Goal: Book appointment/travel/reservation: Book appointment/travel/reservation

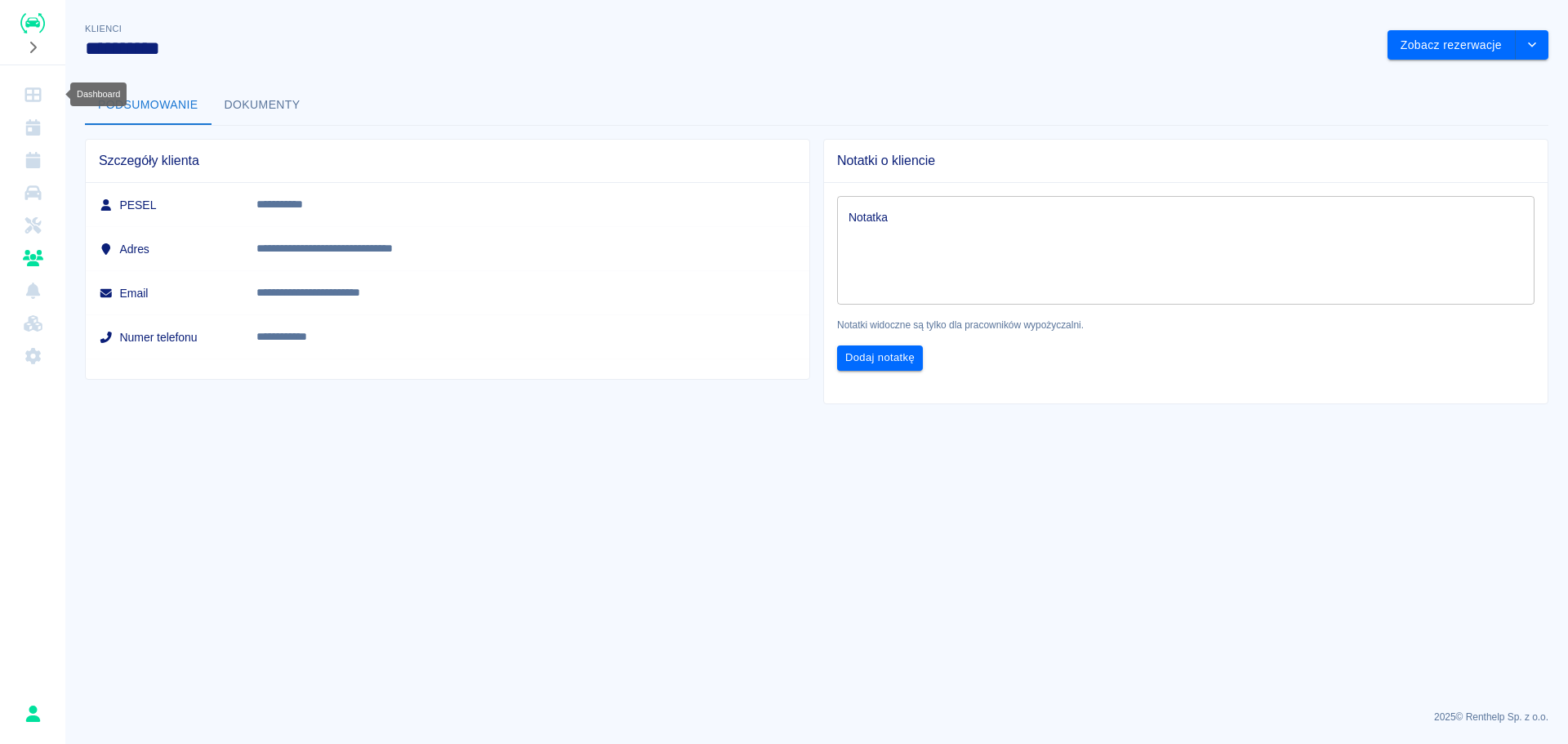
click at [40, 100] on icon "Dashboard" at bounding box center [32, 94] width 16 height 15
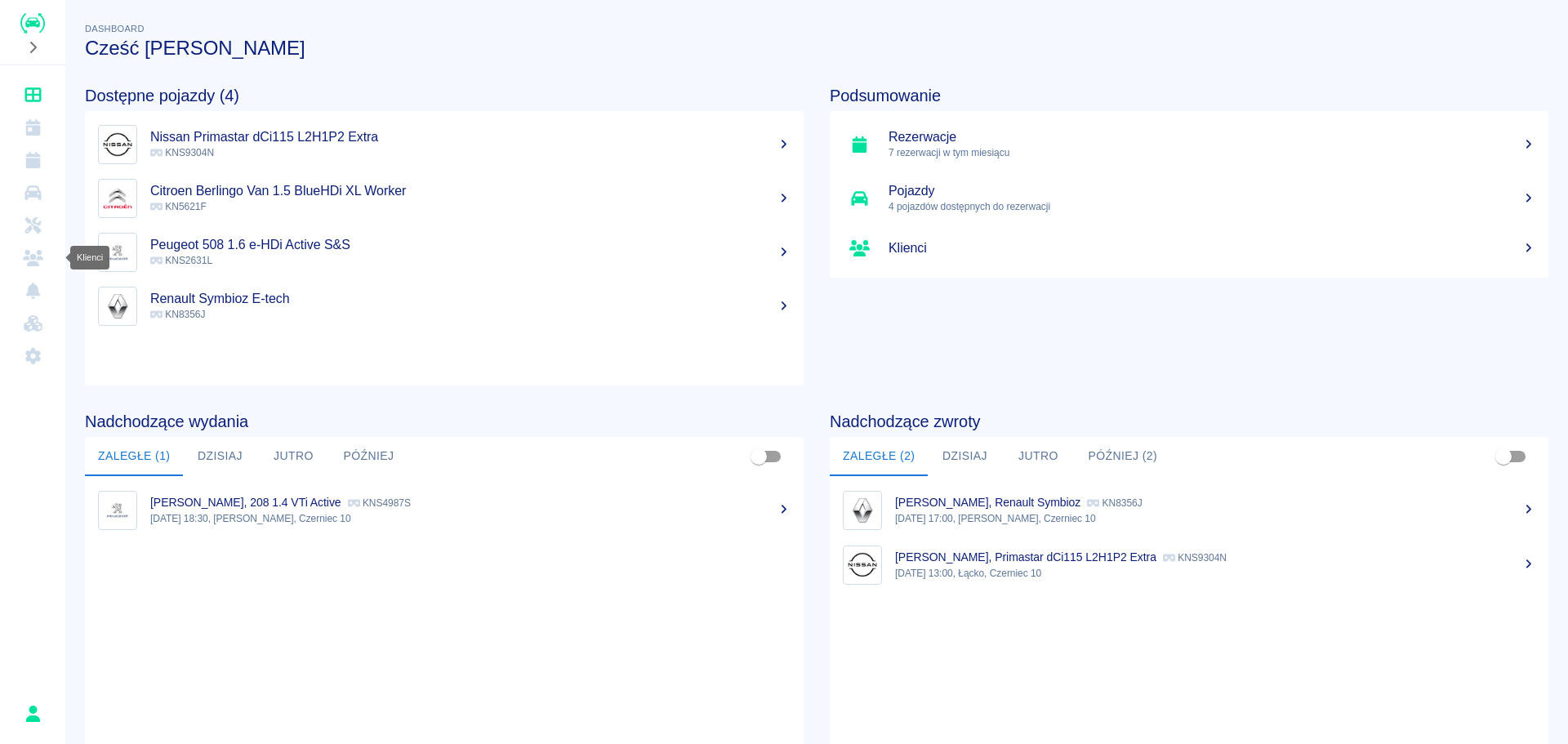
click at [34, 259] on icon "Klienci" at bounding box center [33, 258] width 21 height 16
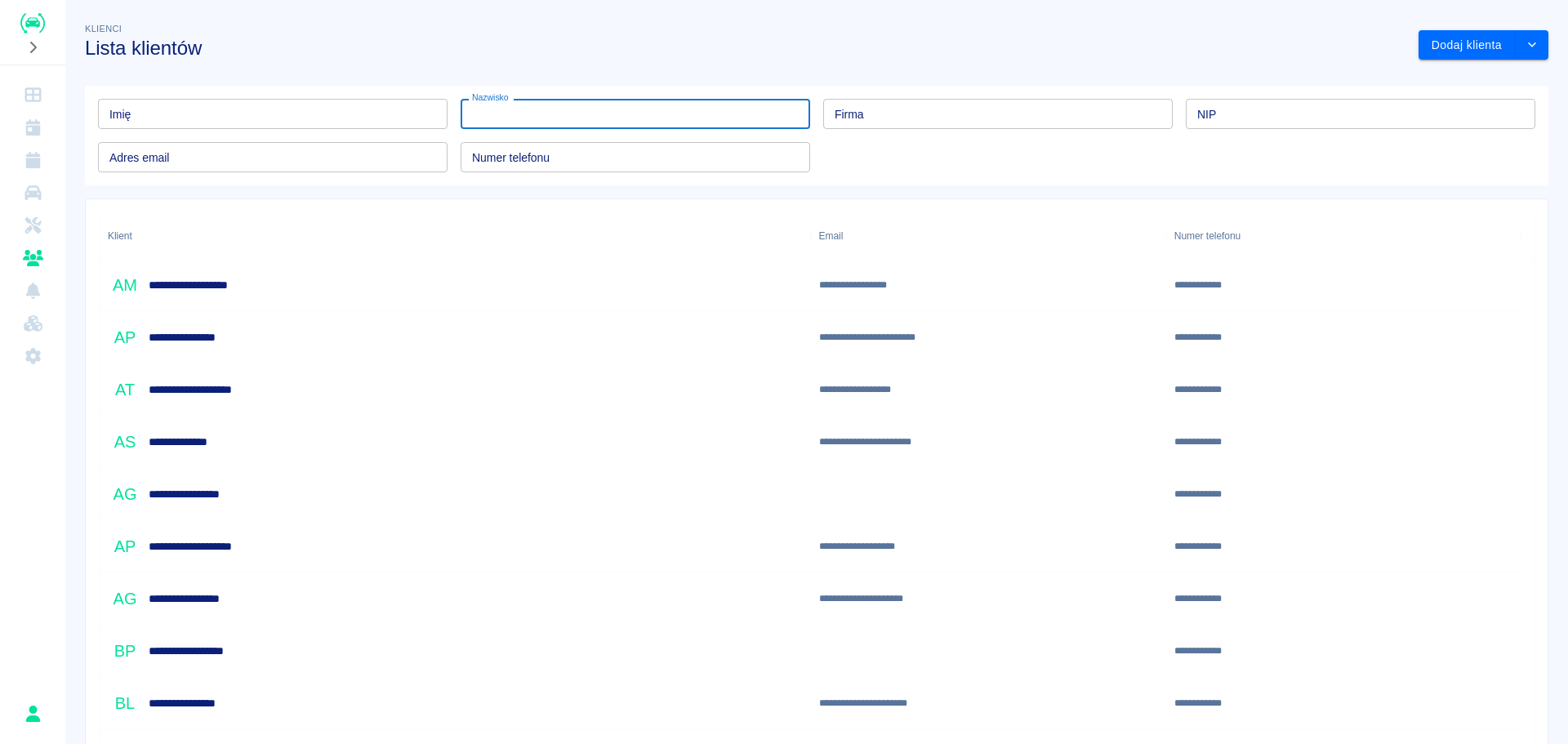
click at [730, 117] on input "Nazwisko" at bounding box center [635, 113] width 349 height 30
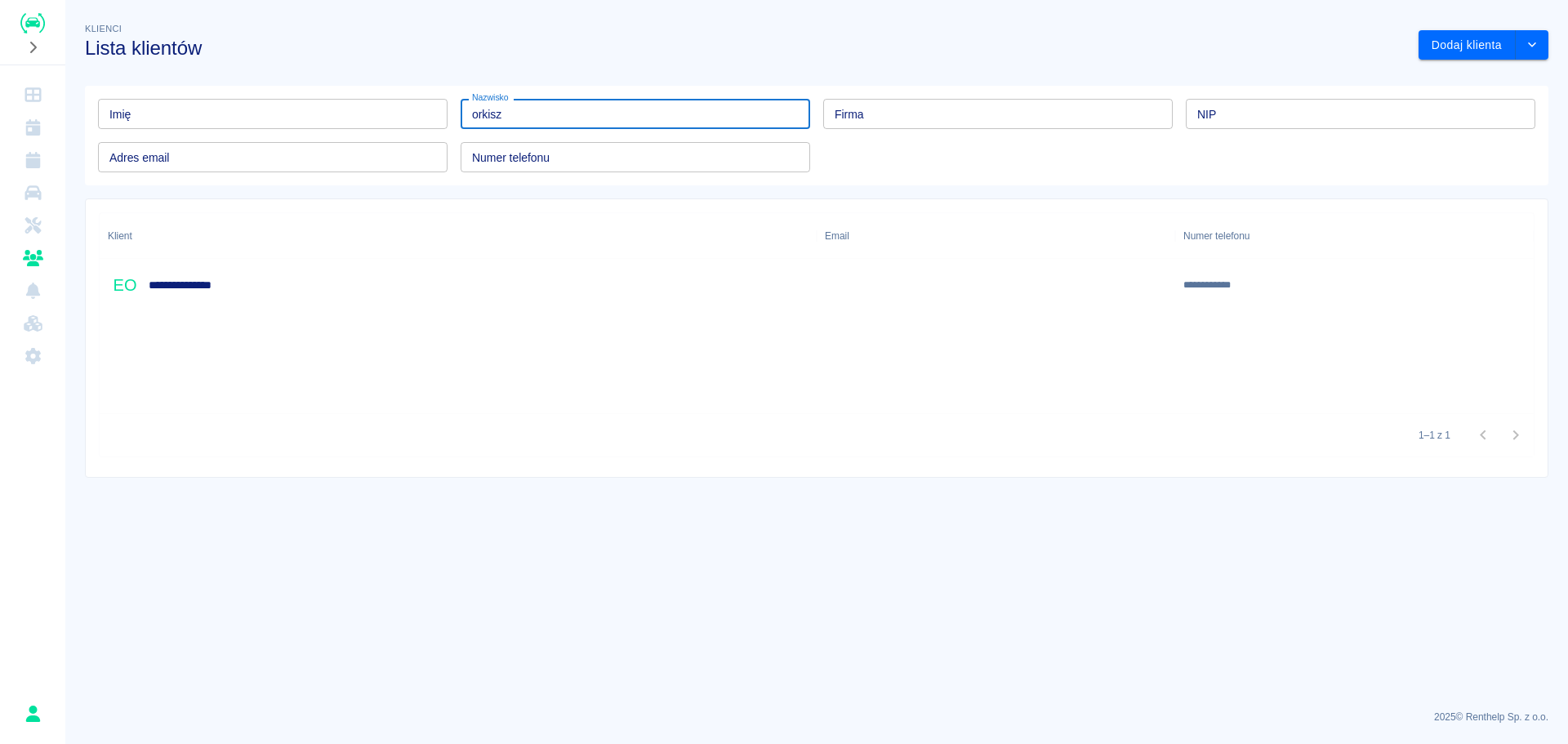
type input "orkisz"
click at [246, 277] on div "**********" at bounding box center [458, 285] width 717 height 52
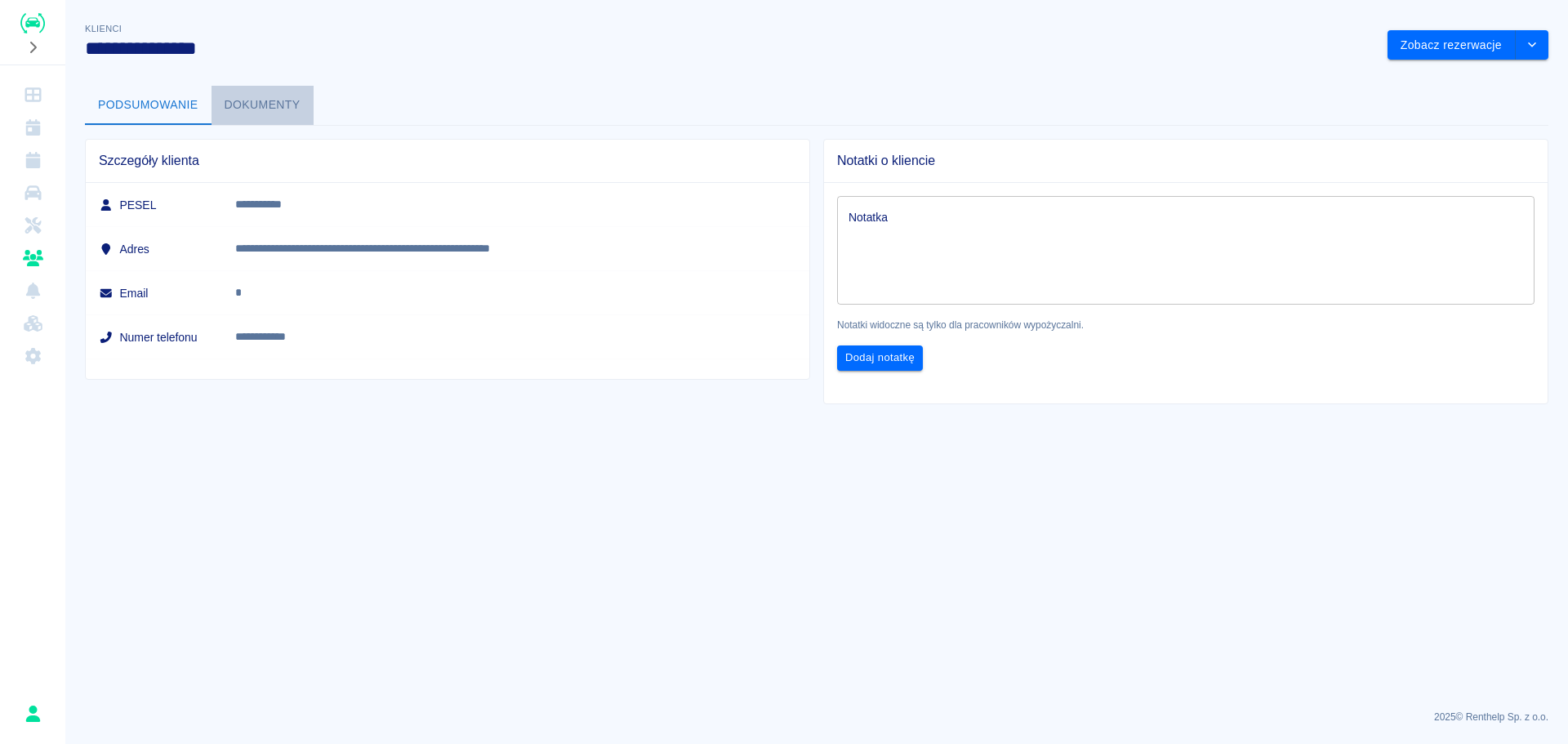
click at [267, 110] on button "Dokumenty" at bounding box center [263, 105] width 102 height 39
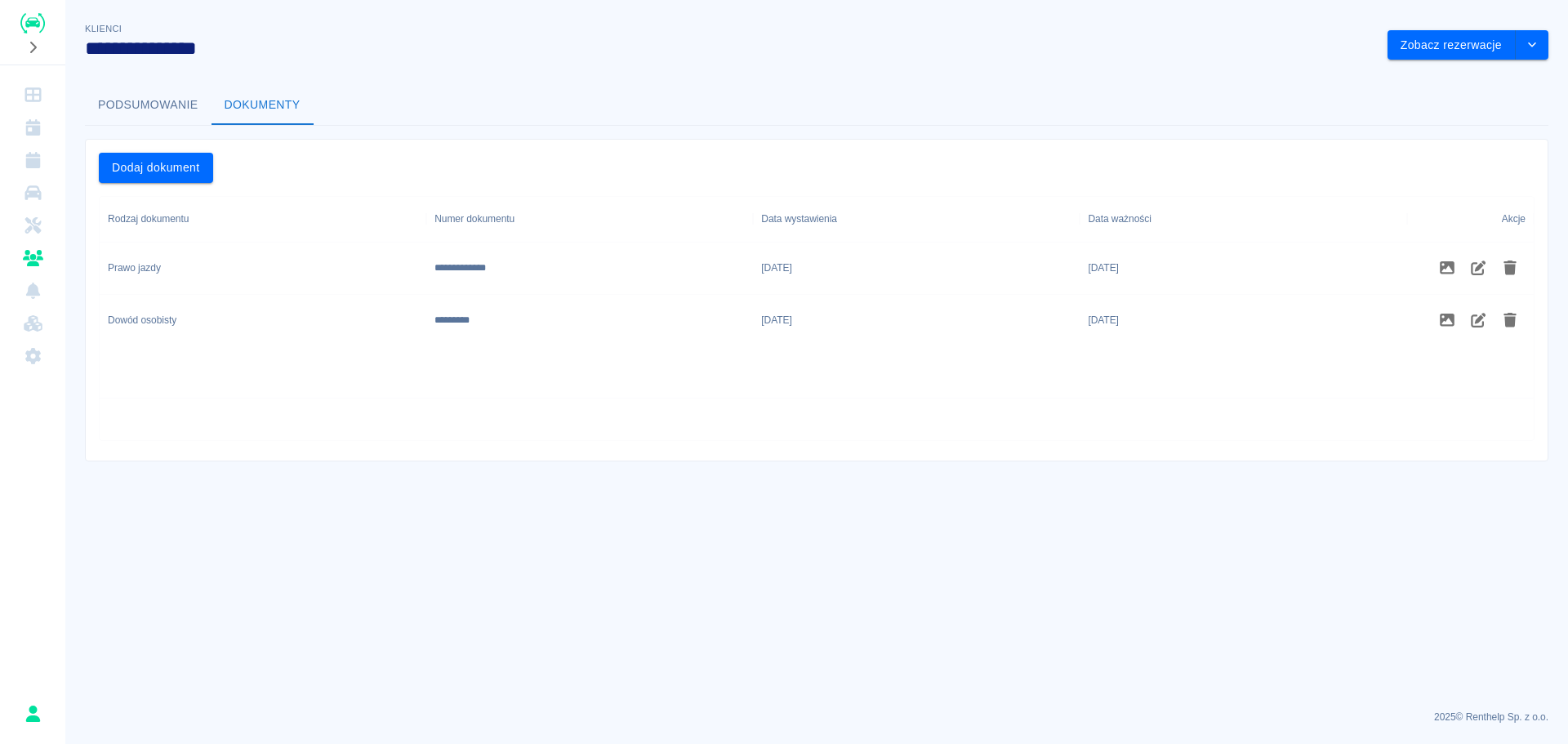
click at [127, 111] on button "Podsumowanie" at bounding box center [148, 105] width 126 height 39
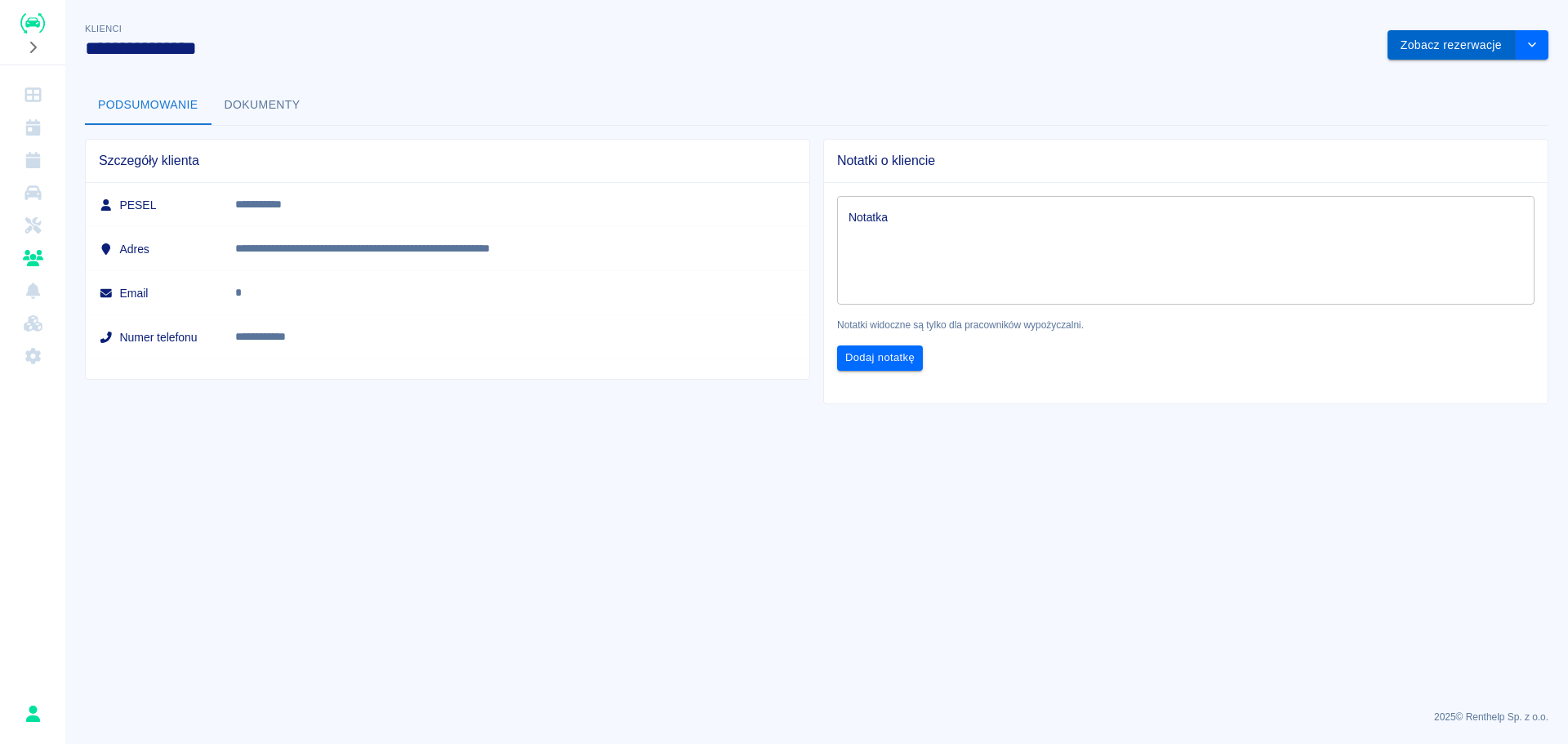
click at [1432, 39] on button "Zobacz rezerwacje" at bounding box center [1451, 45] width 128 height 30
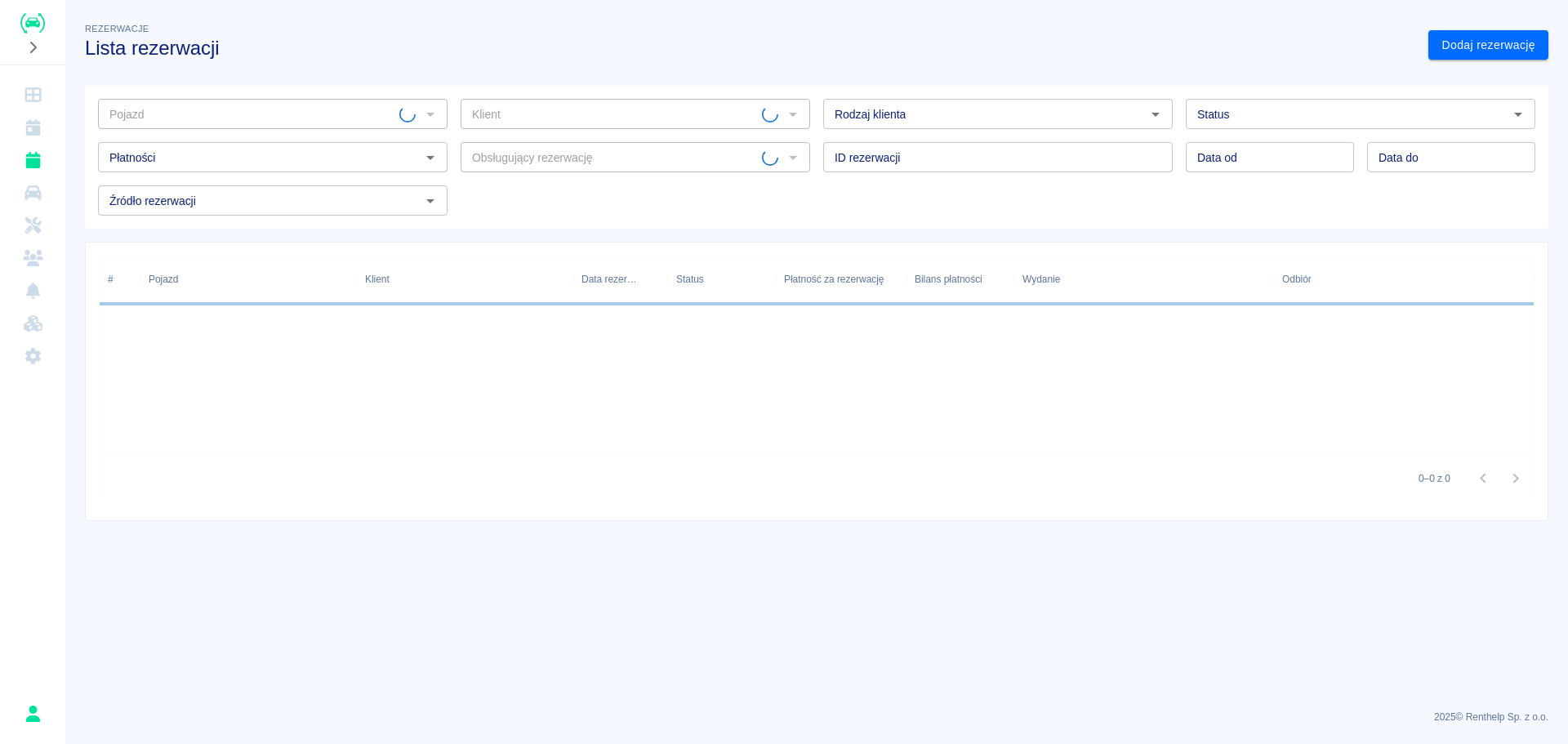
type input "[PERSON_NAME] ([PHONE_NUMBER])"
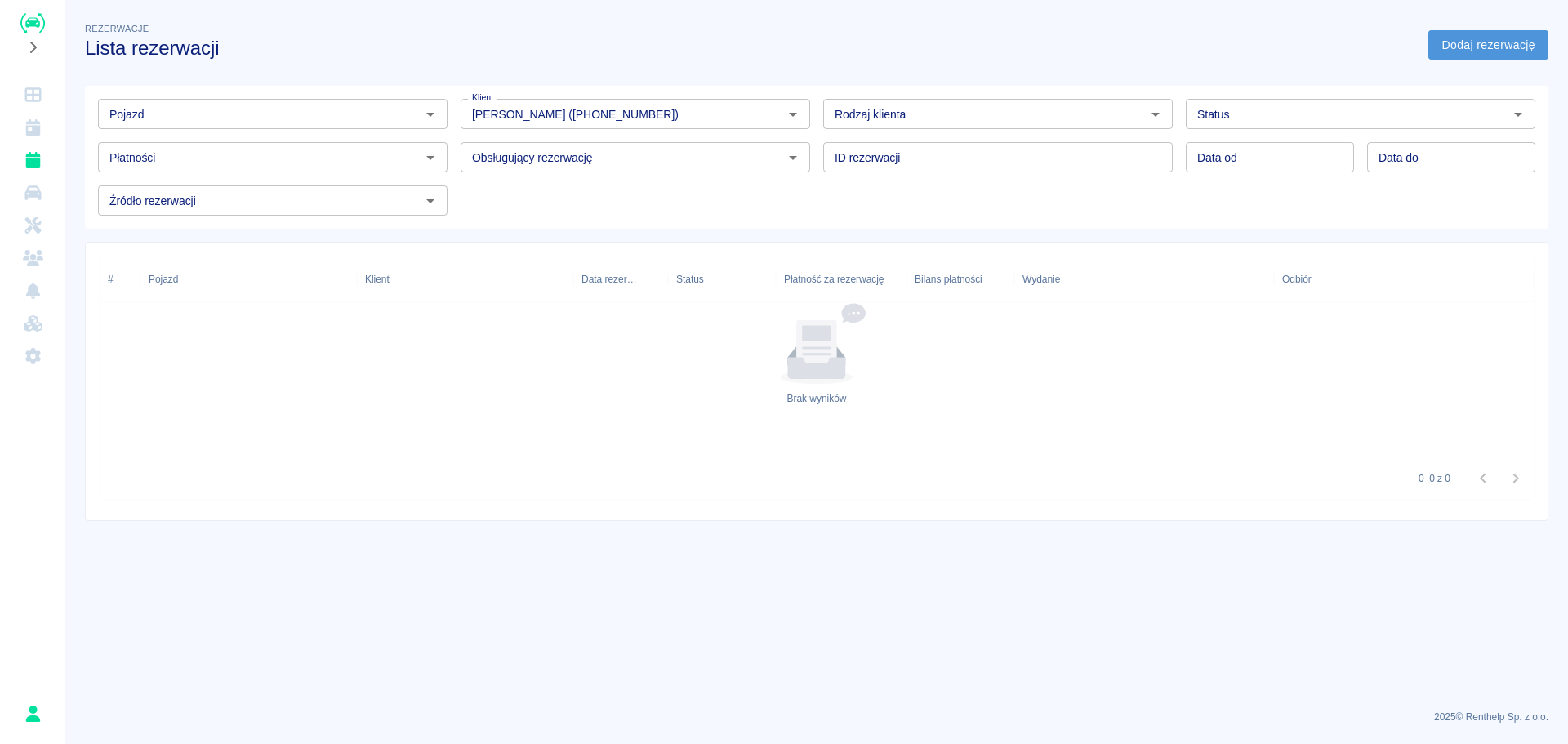
click at [1497, 48] on link "Dodaj rezerwację" at bounding box center [1488, 45] width 120 height 30
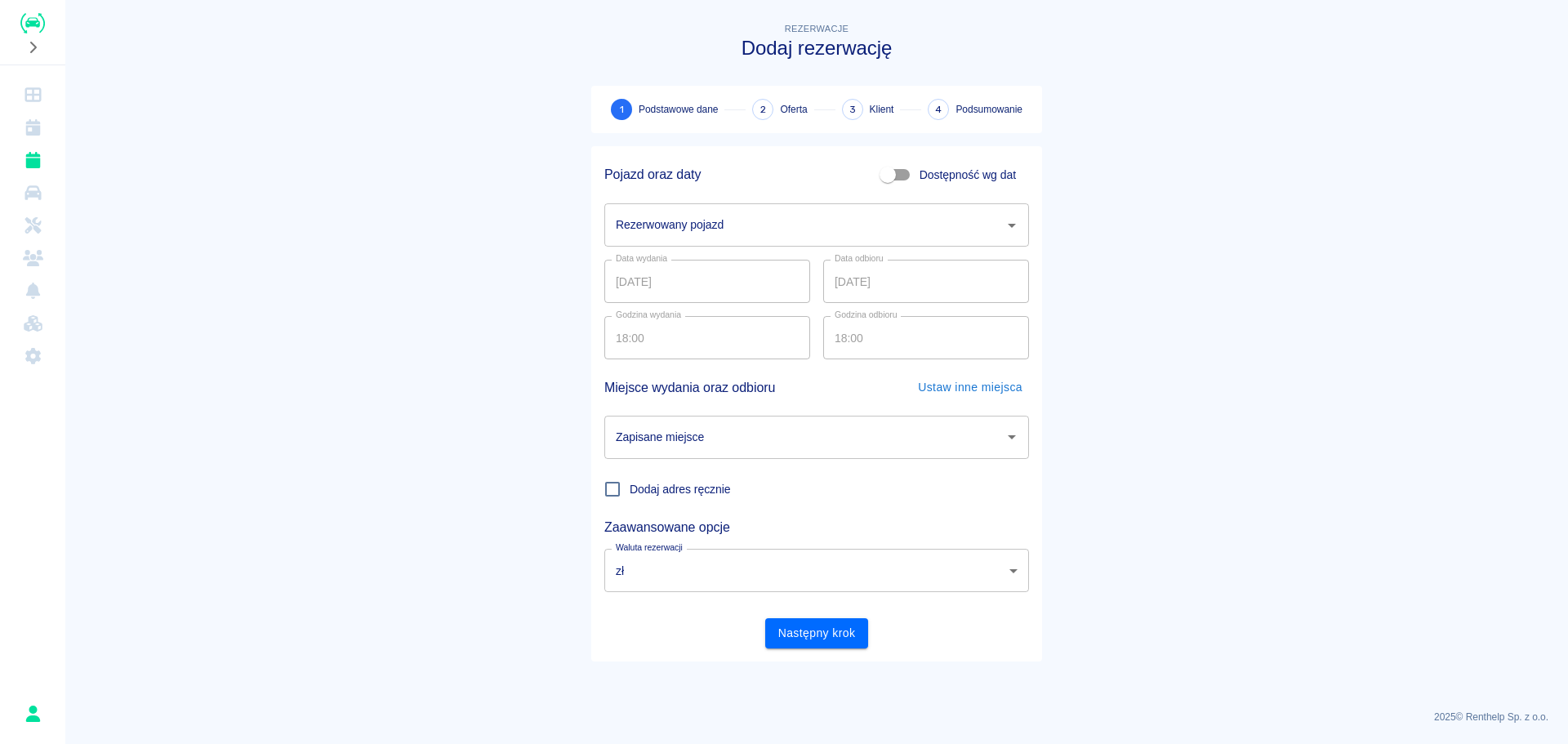
click at [1004, 226] on icon "Otwórz" at bounding box center [1011, 225] width 20 height 20
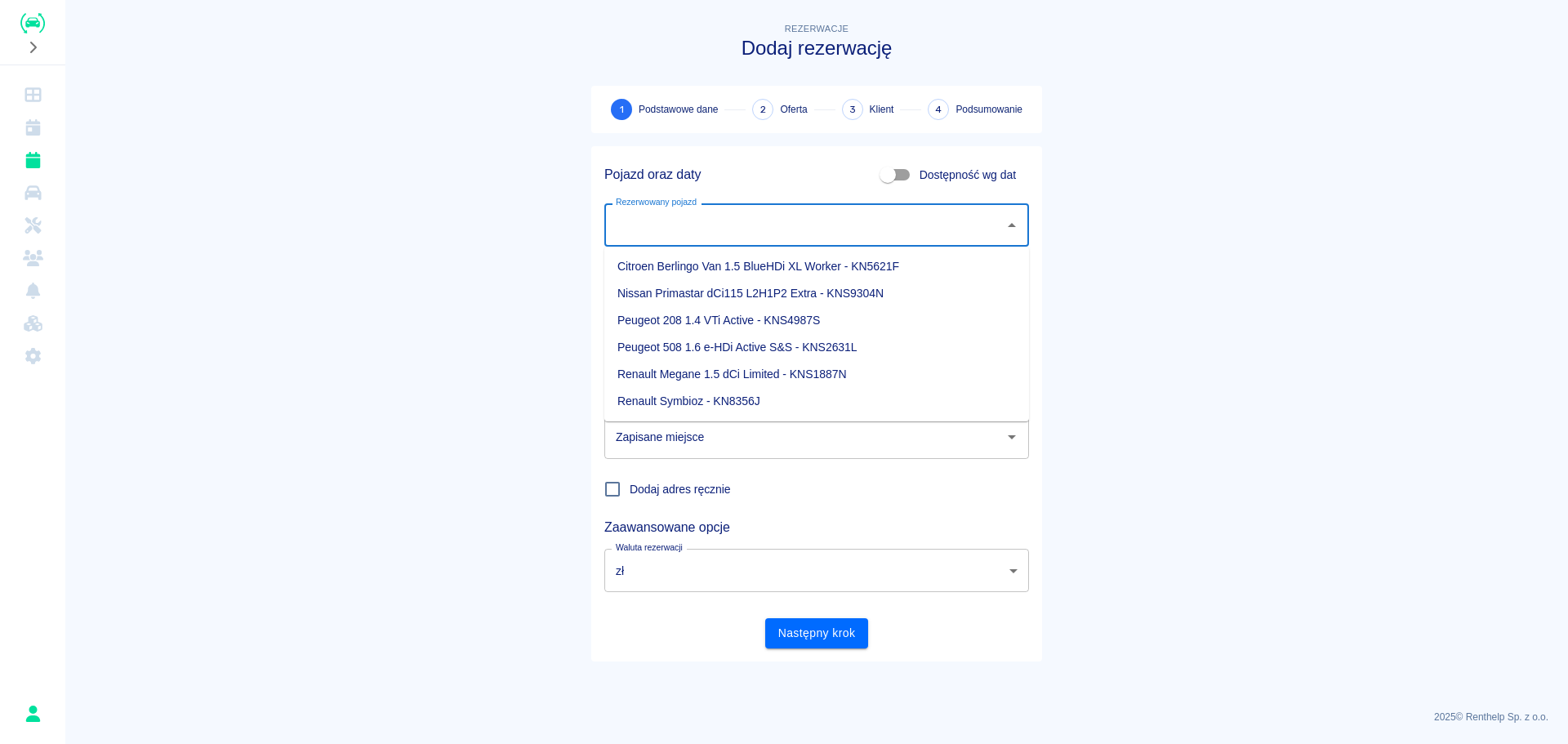
click at [702, 392] on li "Renault Symbioz - KN8356J" at bounding box center [816, 401] width 424 height 27
type input "Renault Symbioz - KN8356J"
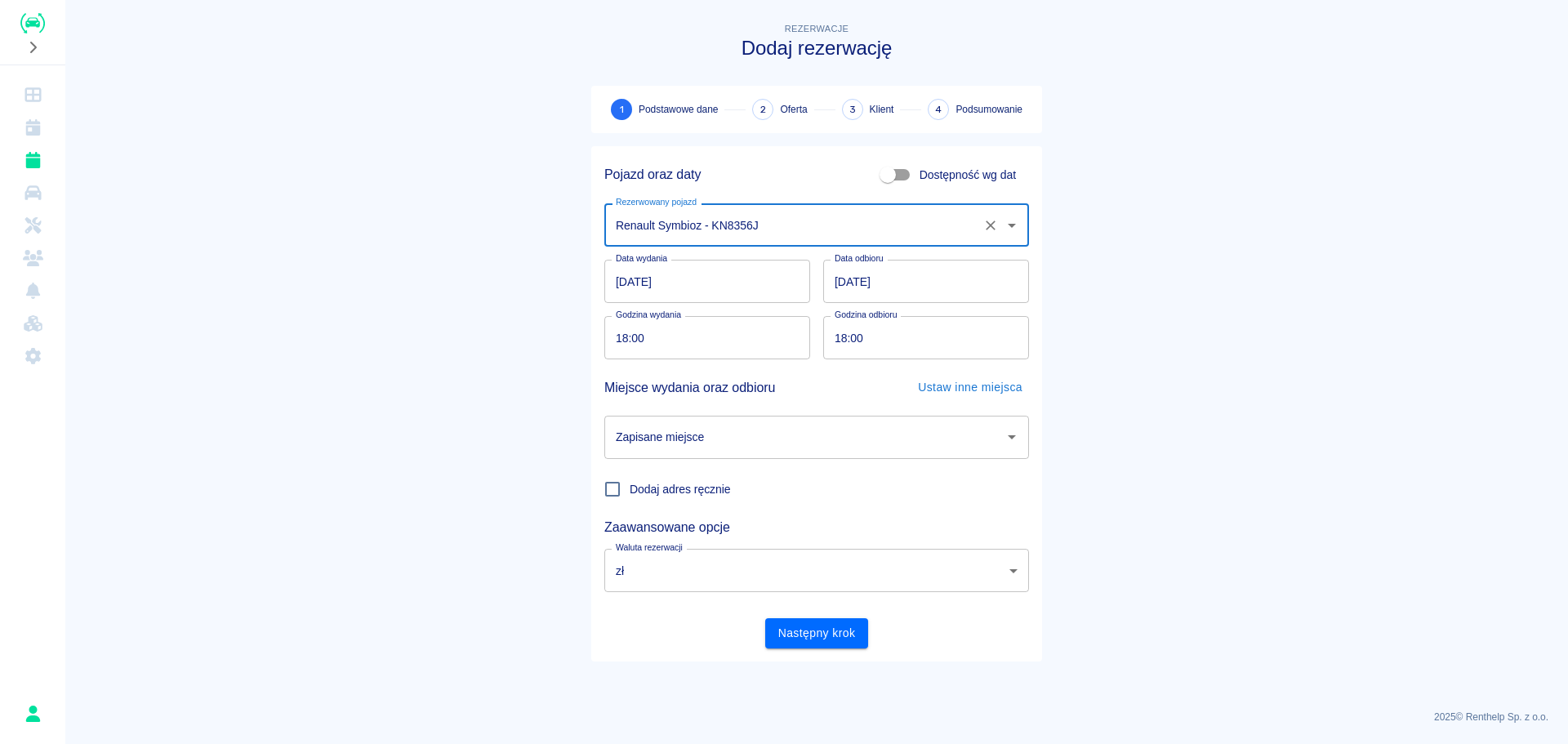
click at [870, 292] on input "[DATE]" at bounding box center [926, 281] width 206 height 43
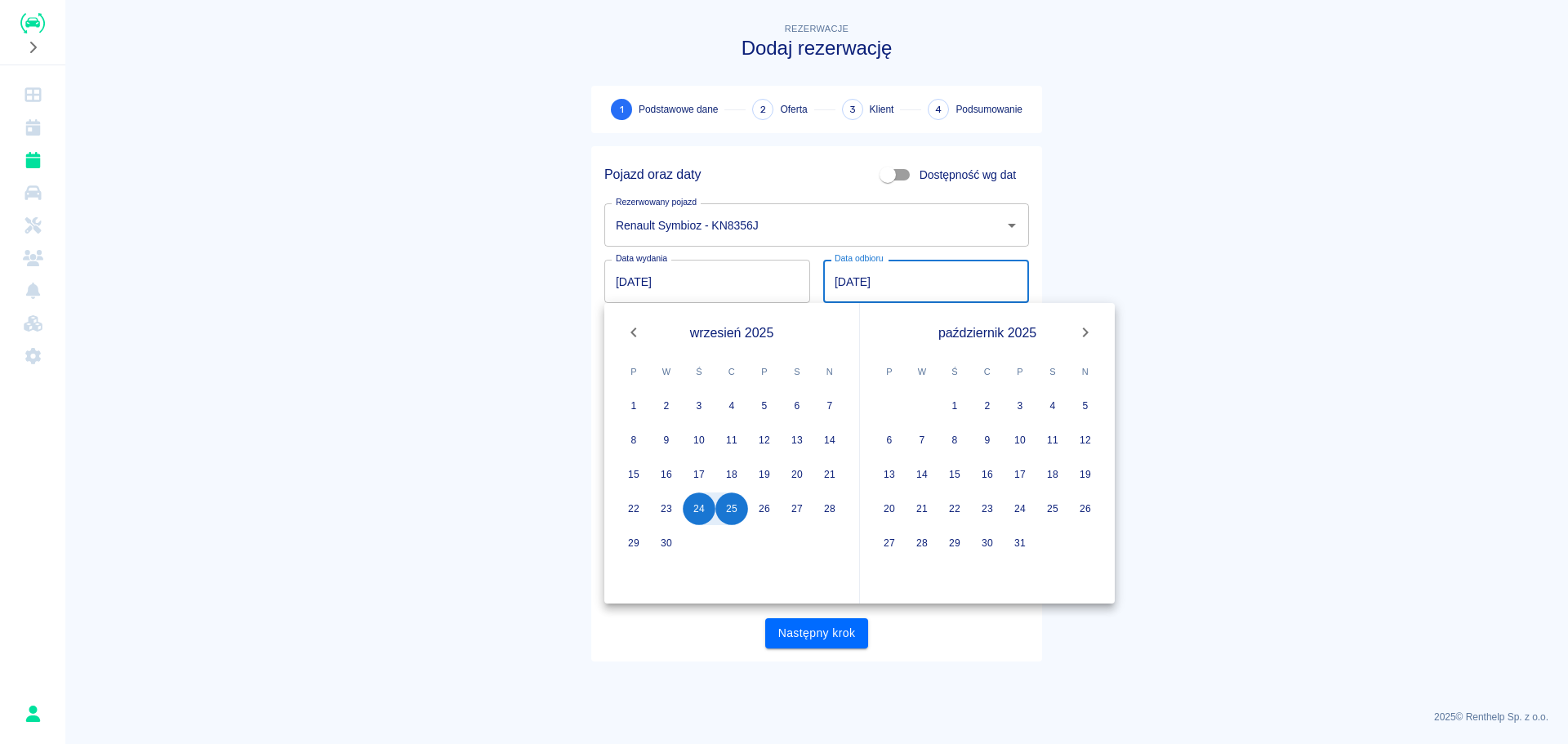
click at [842, 289] on input "[DATE]" at bounding box center [926, 281] width 206 height 43
click at [1013, 479] on button "17" at bounding box center [1020, 474] width 33 height 33
type input "[DATE]"
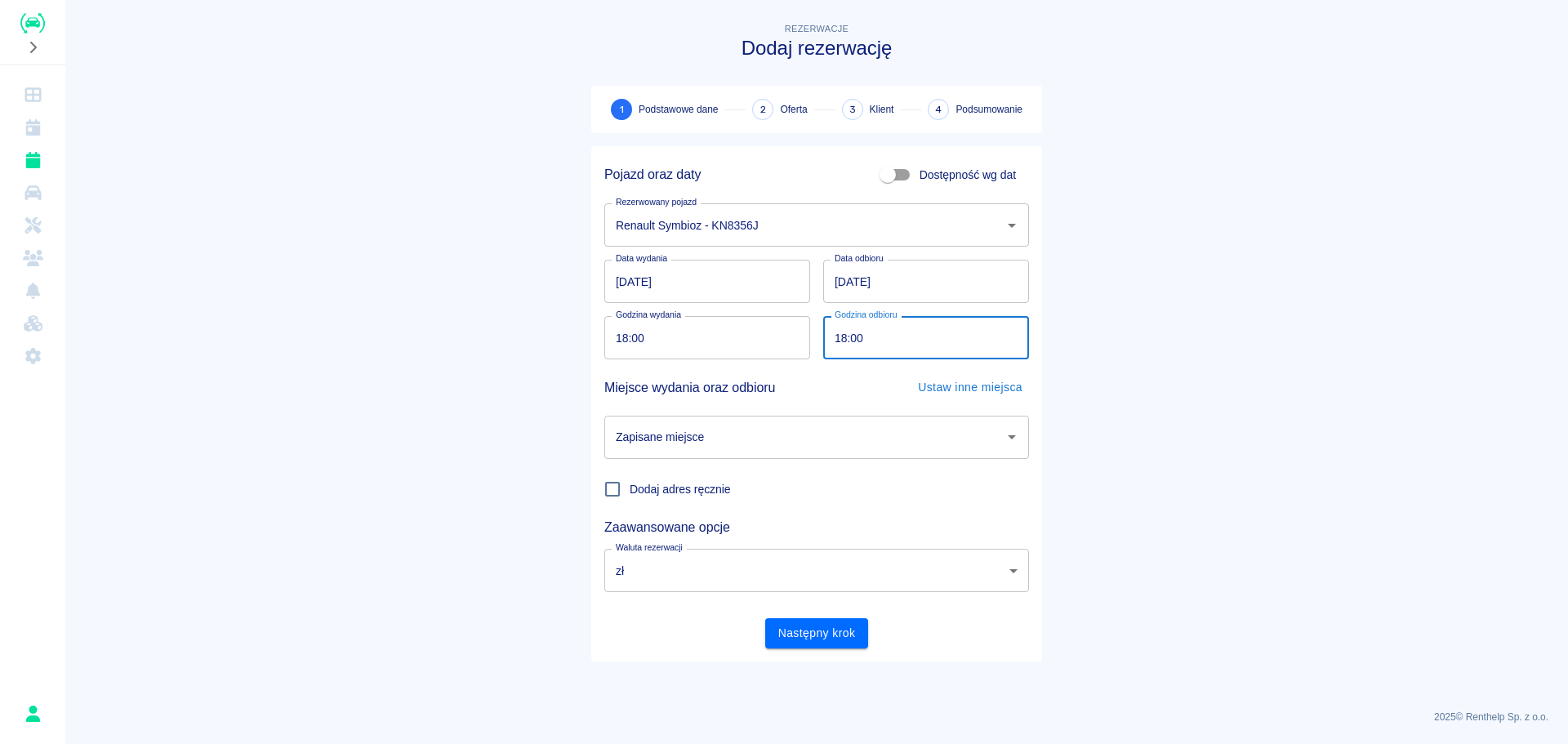
click at [836, 338] on input "18:00" at bounding box center [920, 338] width 194 height 43
type input "16:00"
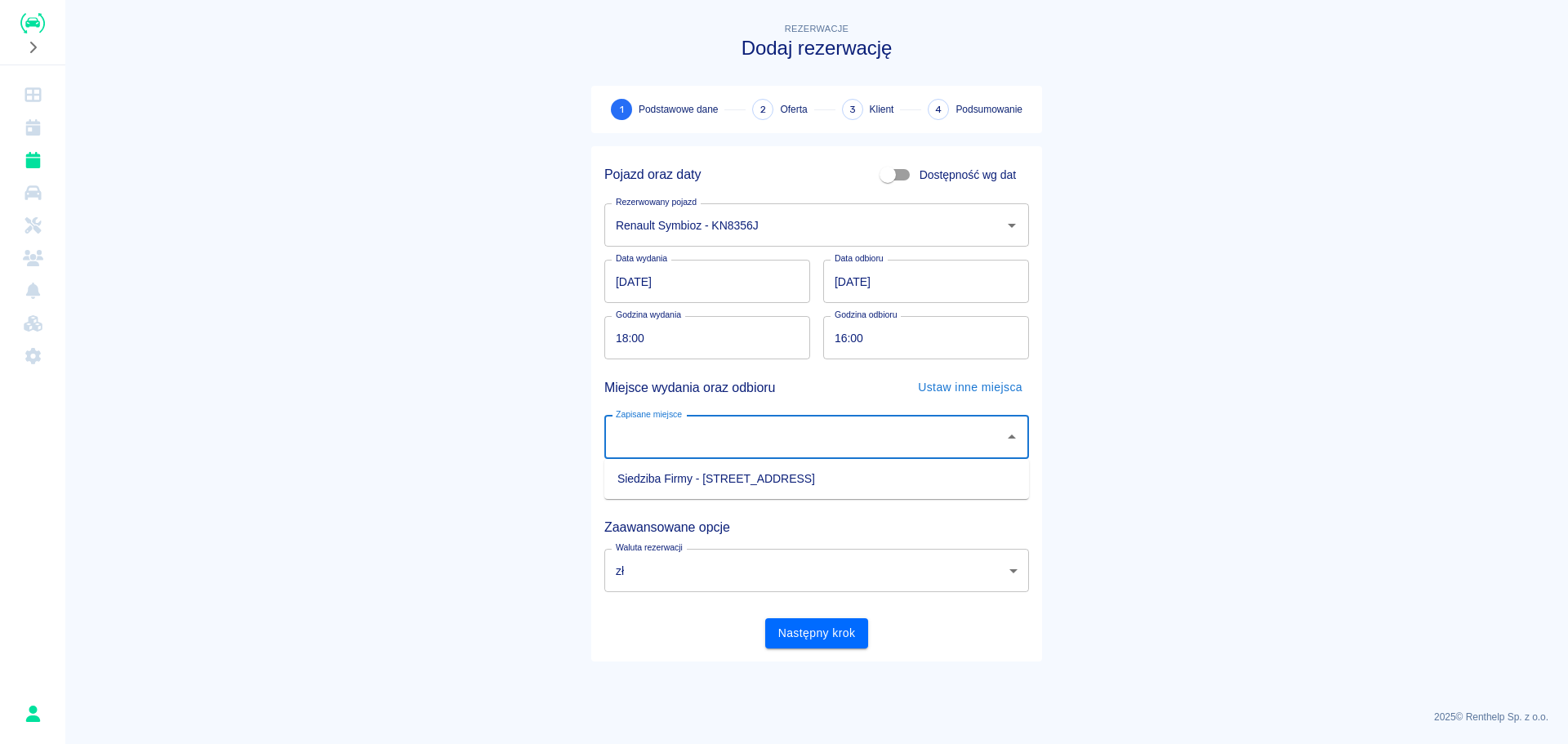
click at [802, 436] on input "Zapisane miejsce" at bounding box center [805, 436] width 386 height 29
drag, startPoint x: 774, startPoint y: 470, endPoint x: 774, endPoint y: 486, distance: 16.0
click at [774, 473] on li "Siedziba Firmy - [STREET_ADDRESS]" at bounding box center [816, 479] width 424 height 27
type input "Siedziba Firmy - [STREET_ADDRESS]"
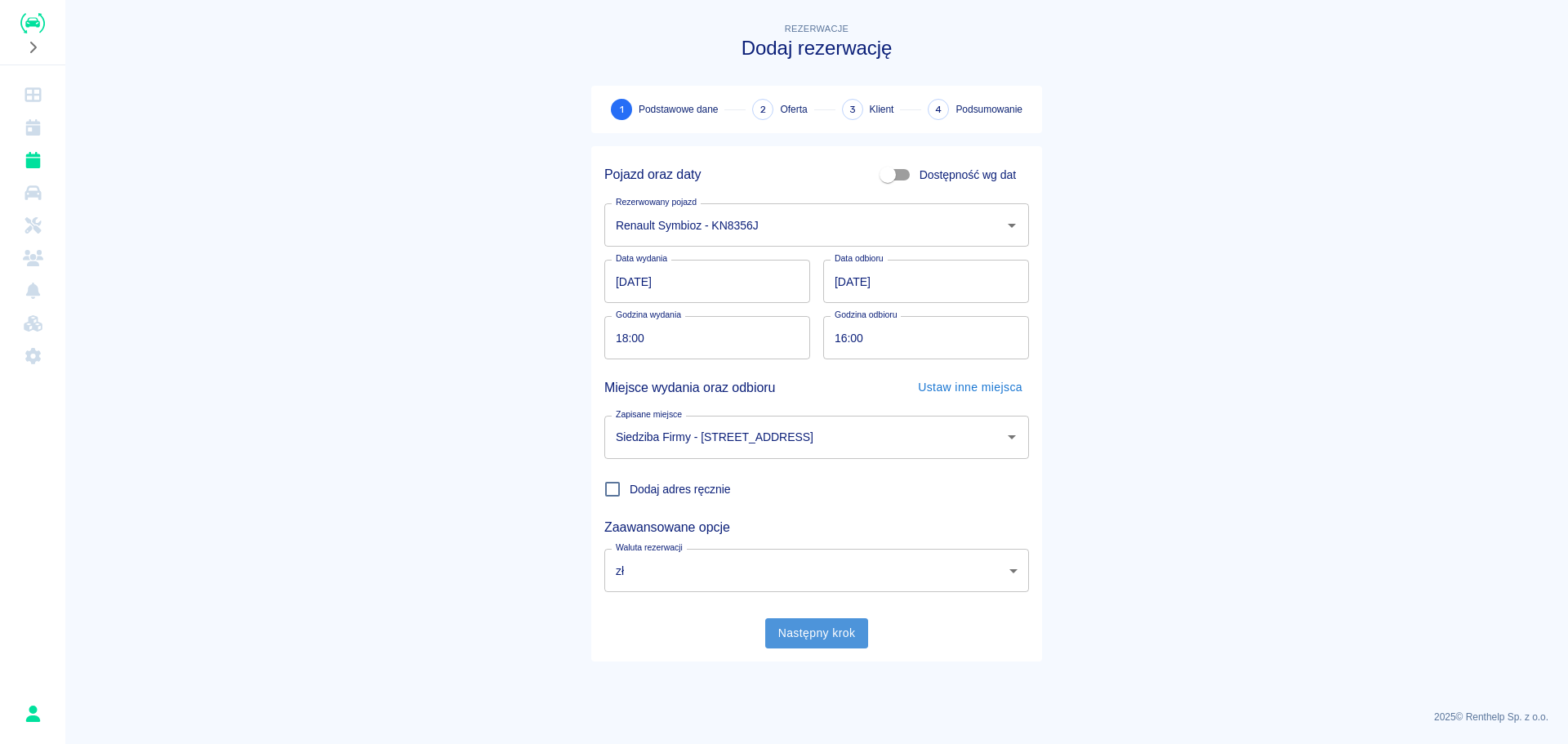
click at [787, 625] on button "Następny krok" at bounding box center [817, 633] width 104 height 30
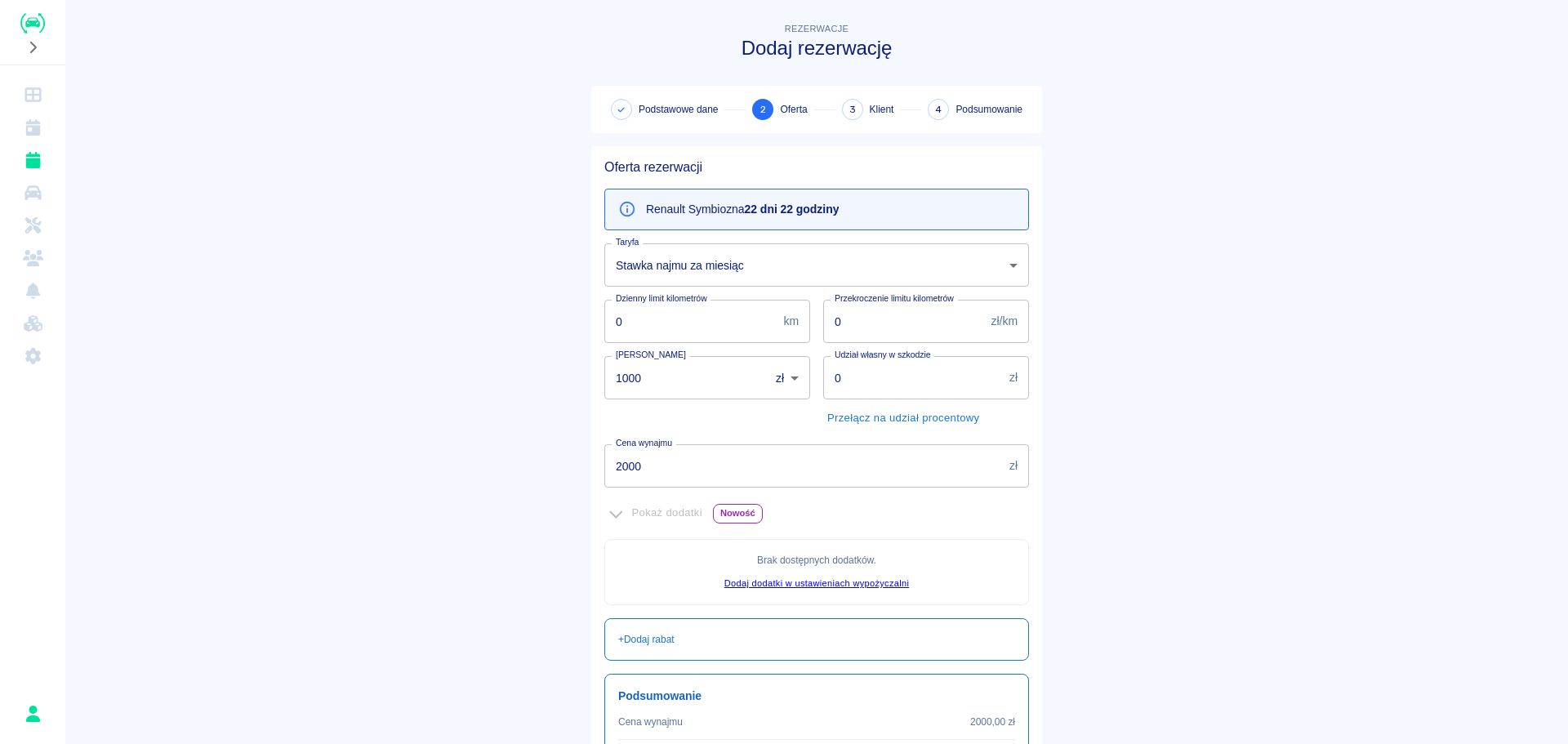
click at [736, 276] on body "Używamy plików Cookies, by zapewnić Ci najlepsze możliwe doświadczenie. Aby dow…" at bounding box center [784, 372] width 1568 height 744
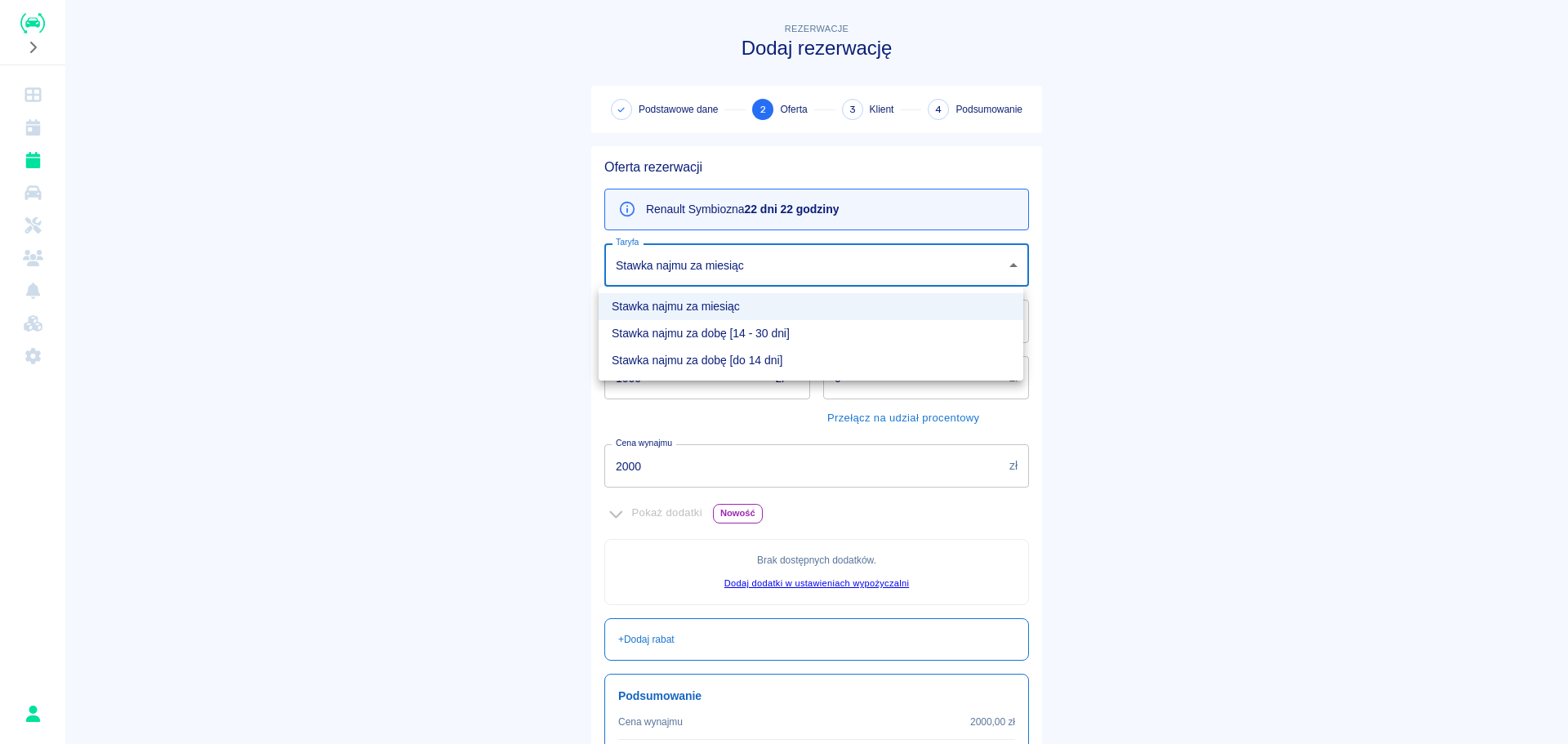
click at [724, 340] on li "Stawka najmu za dobę [14 - 30 dni]" at bounding box center [811, 333] width 424 height 27
type input "6b716ff2-8e82-4fd0-a55d-9ecf6491e800"
type input "3450"
click at [766, 265] on body "Używamy plików Cookies, by zapewnić Ci najlepsze możliwe doświadczenie. Aby dow…" at bounding box center [784, 372] width 1568 height 744
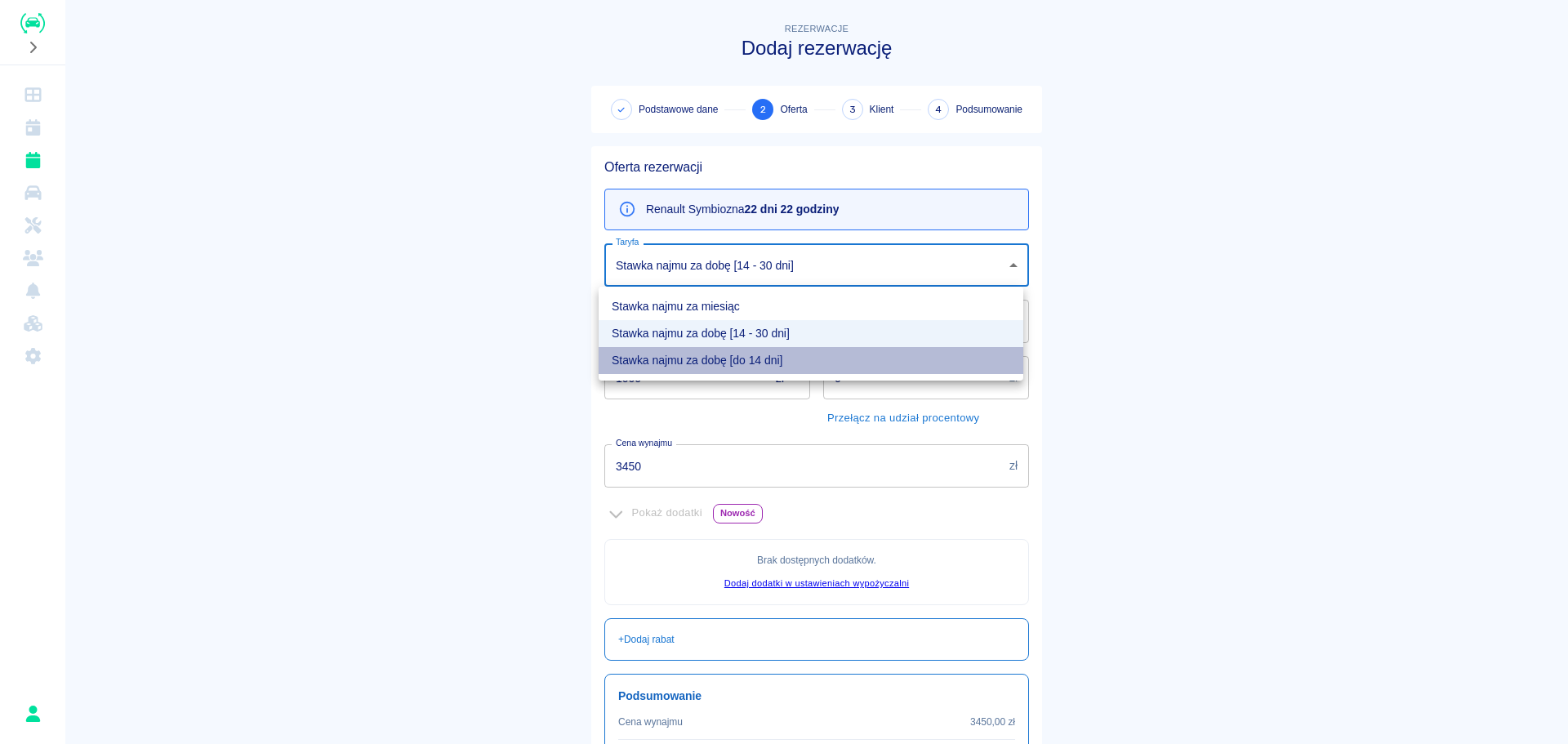
click at [754, 359] on li "Stawka najmu za dobę [do 14 dni]" at bounding box center [811, 360] width 424 height 27
type input "e5e8caa0-2856-414d-9dbe-1912e0560734"
type input "4370"
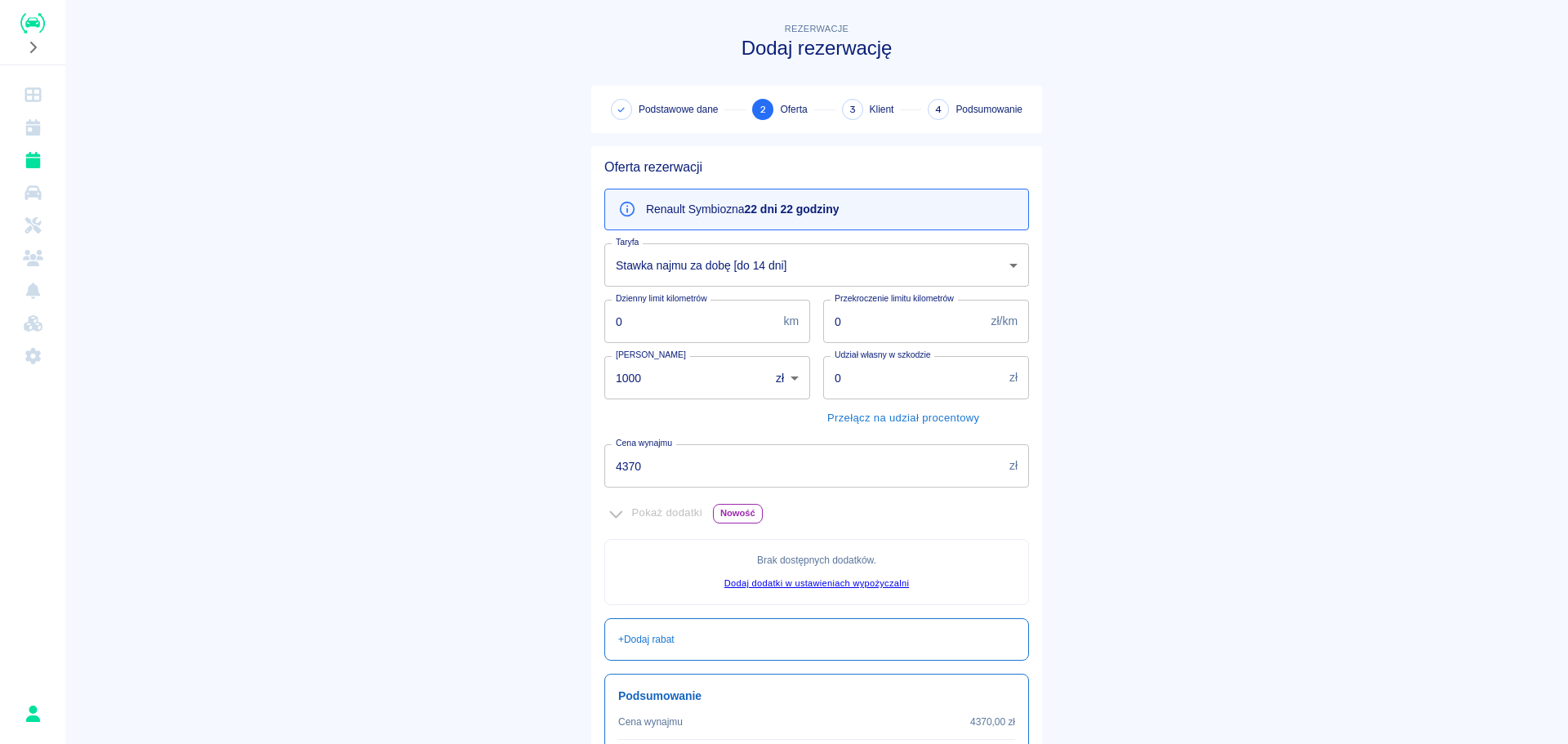
click at [755, 372] on div "1000 zł PLN ​ [PERSON_NAME]" at bounding box center [707, 378] width 206 height 43
drag, startPoint x: 702, startPoint y: 376, endPoint x: 422, endPoint y: 358, distance: 280.6
click at [422, 358] on main "Rezerwacje Dodaj rezerwację Podstawowe dane 2 Oferta 3 Klient 4 Podsumowanie Of…" at bounding box center [817, 447] width 1503 height 855
type input "0"
click at [422, 358] on main "Rezerwacje Dodaj rezerwację Podstawowe dane 2 Oferta 3 Klient 4 Podsumowanie Of…" at bounding box center [817, 447] width 1503 height 855
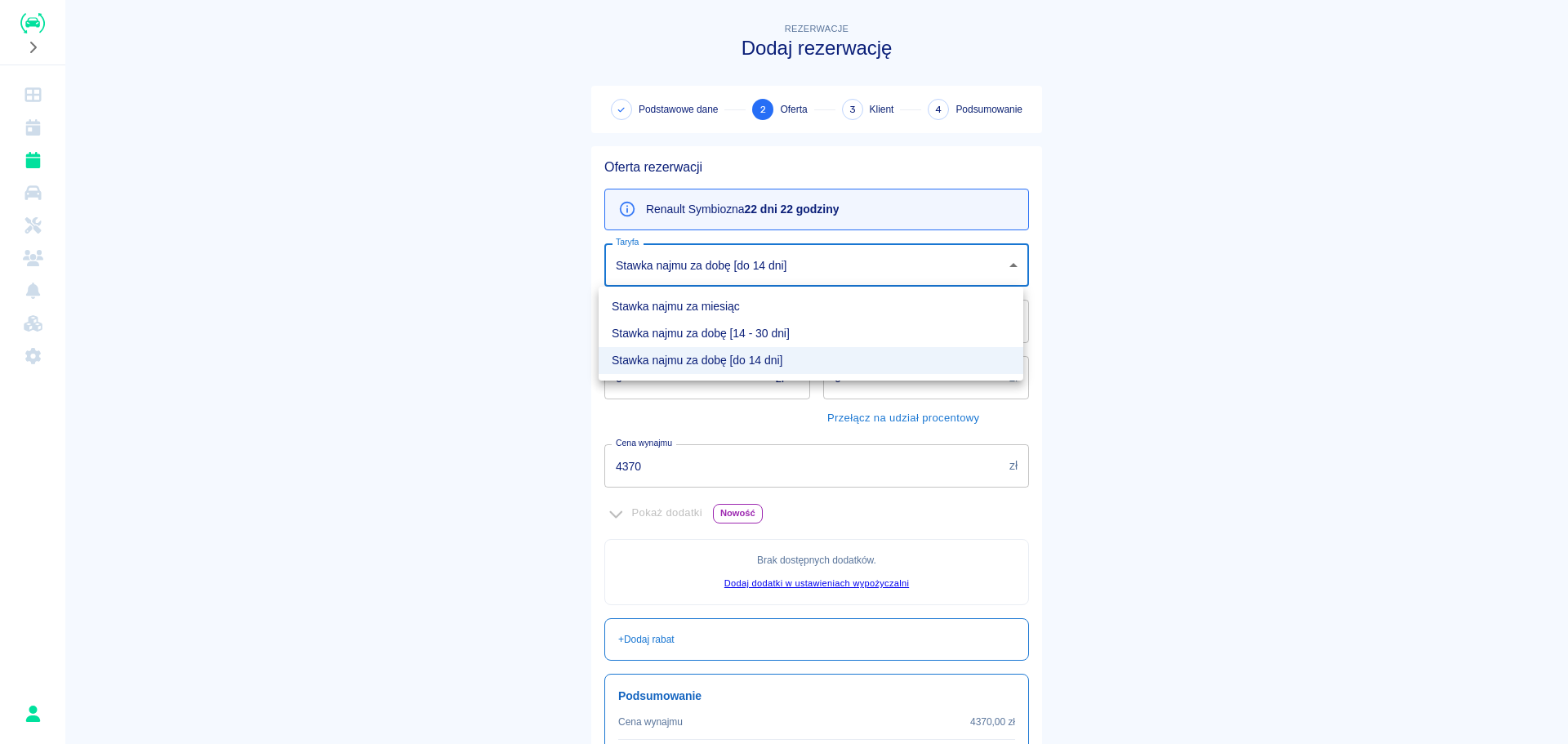
click at [927, 274] on body "Używamy plików Cookies, by zapewnić Ci najlepsze możliwe doświadczenie. Aby dow…" at bounding box center [784, 372] width 1568 height 744
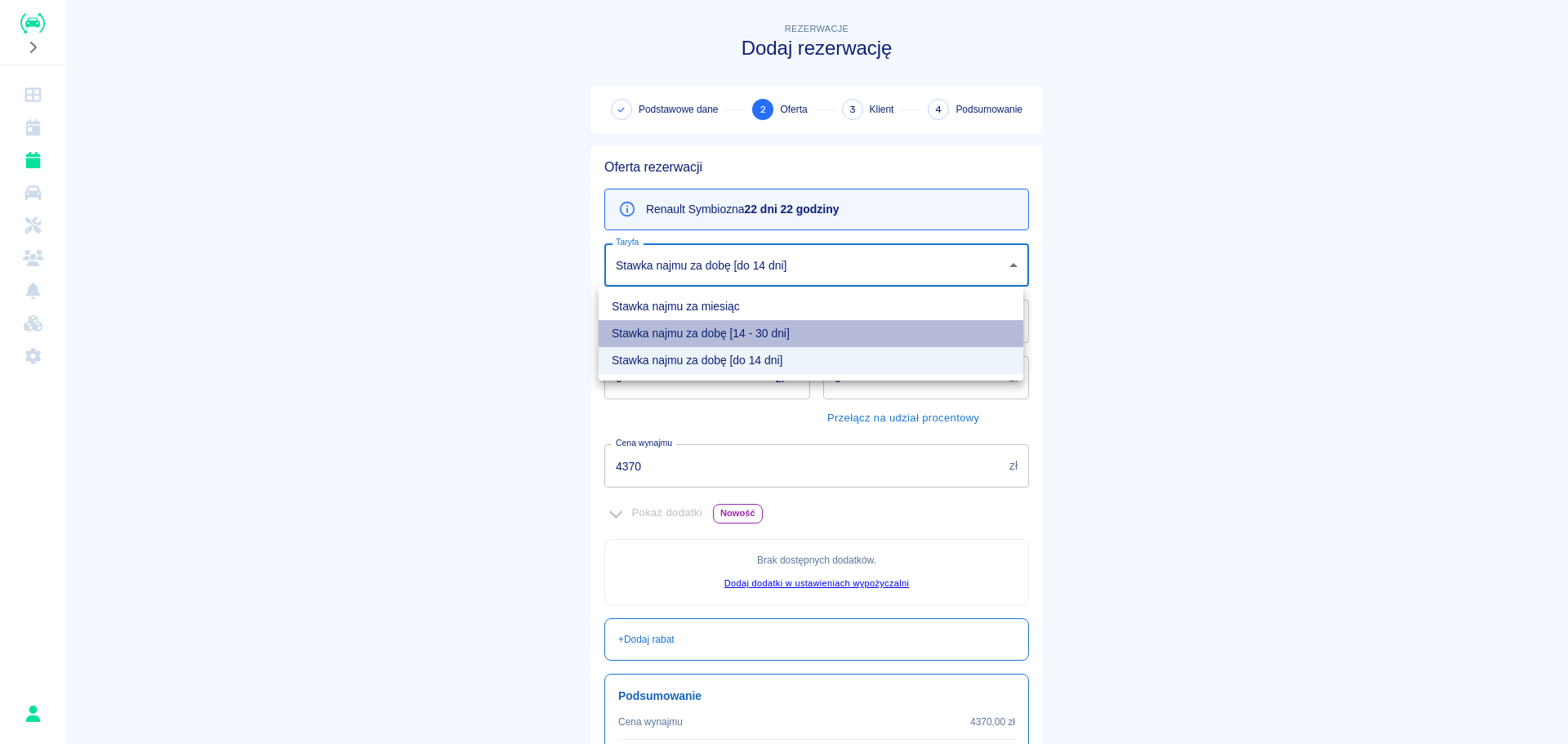
click at [810, 338] on li "Stawka najmu za dobę [14 - 30 dni]" at bounding box center [811, 333] width 424 height 27
type input "6b716ff2-8e82-4fd0-a55d-9ecf6491e800"
type input "1000"
type input "3450"
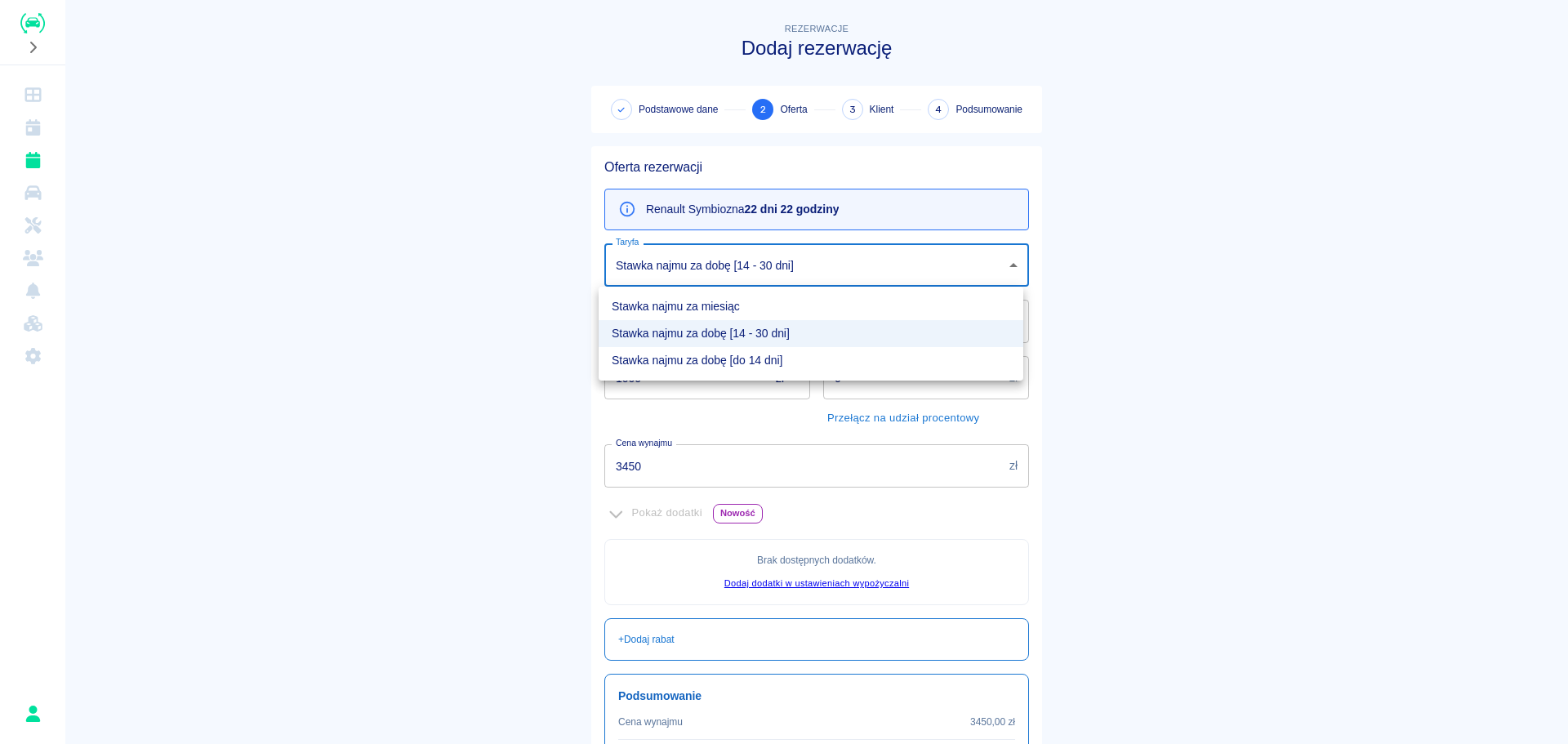
click at [773, 269] on body "Używamy plików Cookies, by zapewnić Ci najlepsze możliwe doświadczenie. Aby dow…" at bounding box center [784, 372] width 1568 height 744
click at [728, 360] on li "Stawka najmu za dobę [do 14 dni]" at bounding box center [811, 360] width 424 height 27
type input "e5e8caa0-2856-414d-9dbe-1912e0560734"
type input "4370"
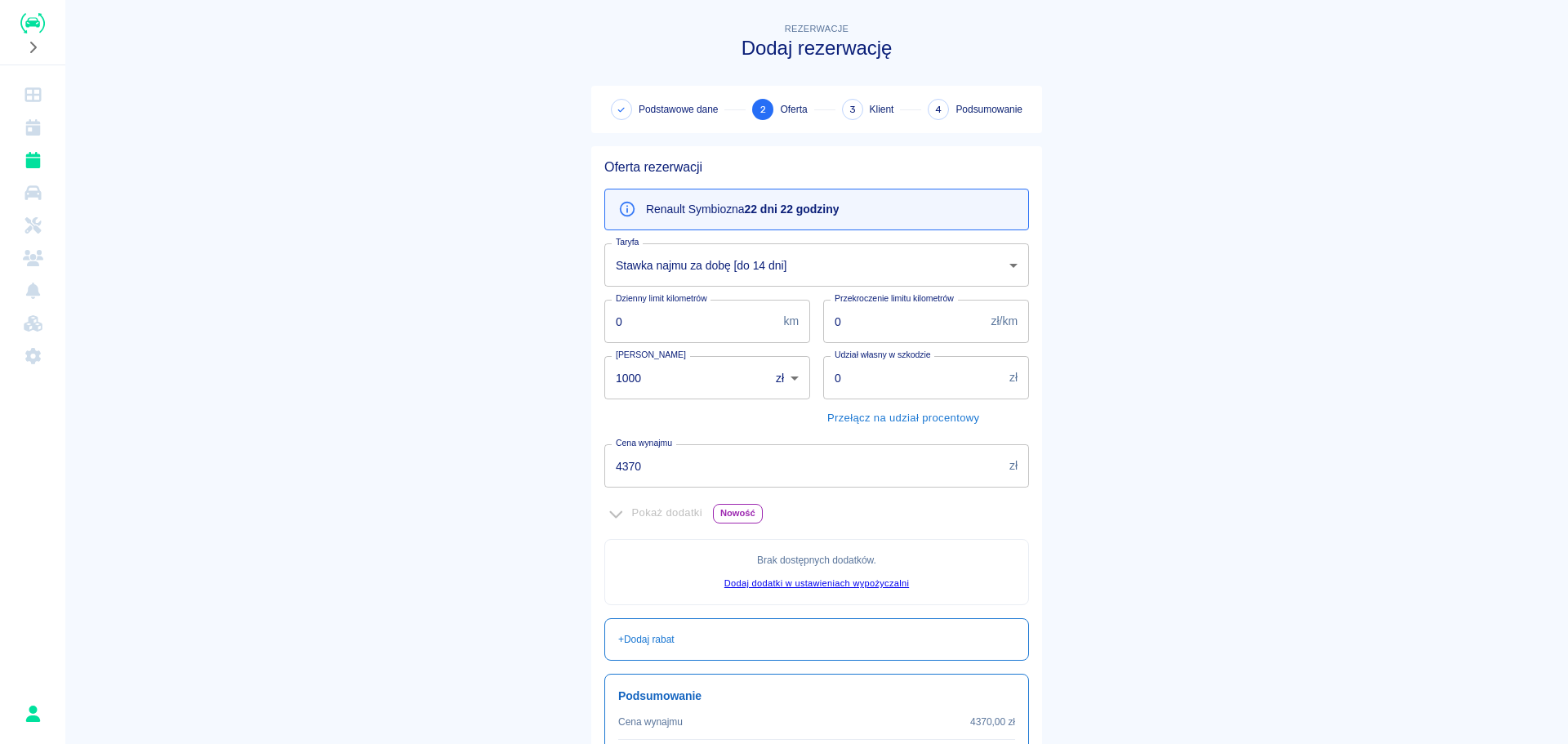
click at [494, 440] on main "Rezerwacje Dodaj rezerwację Podstawowe dane 2 Oferta 3 Klient 4 Podsumowanie Of…" at bounding box center [817, 447] width 1503 height 855
click at [815, 281] on body "Używamy plików Cookies, by zapewnić Ci najlepsze możliwe doświadczenie. Aby dow…" at bounding box center [784, 372] width 1568 height 744
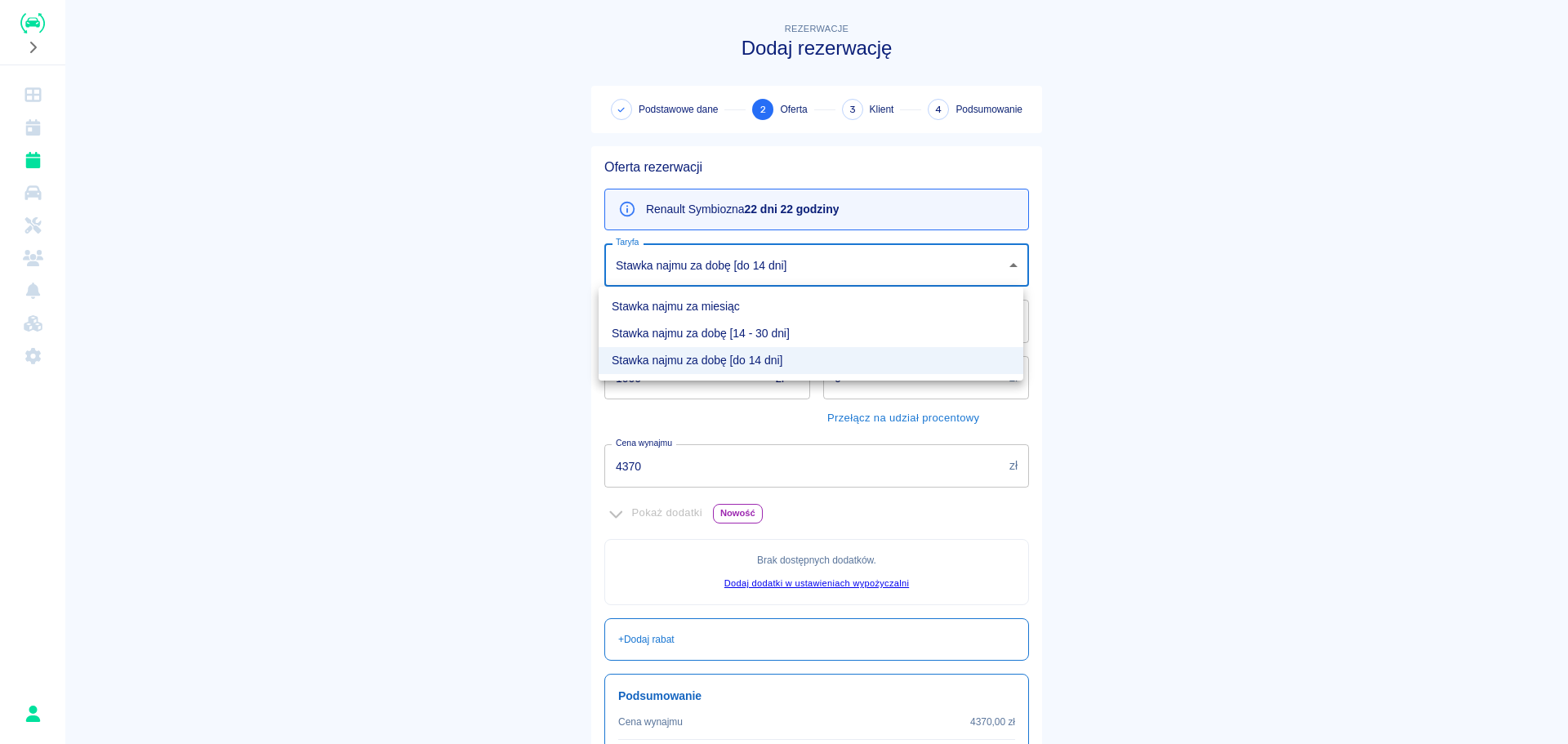
click at [310, 475] on div at bounding box center [784, 372] width 1568 height 744
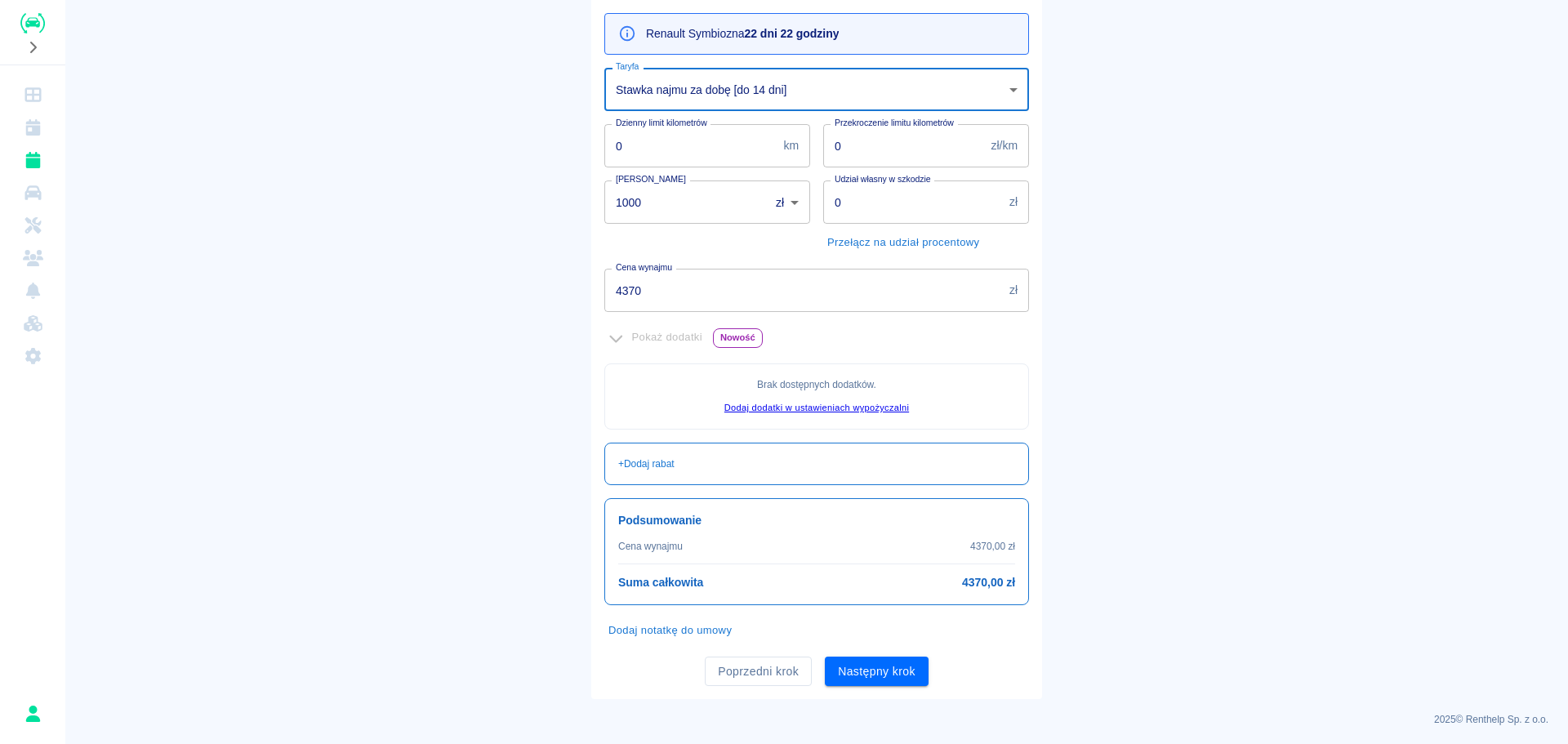
scroll to position [178, 0]
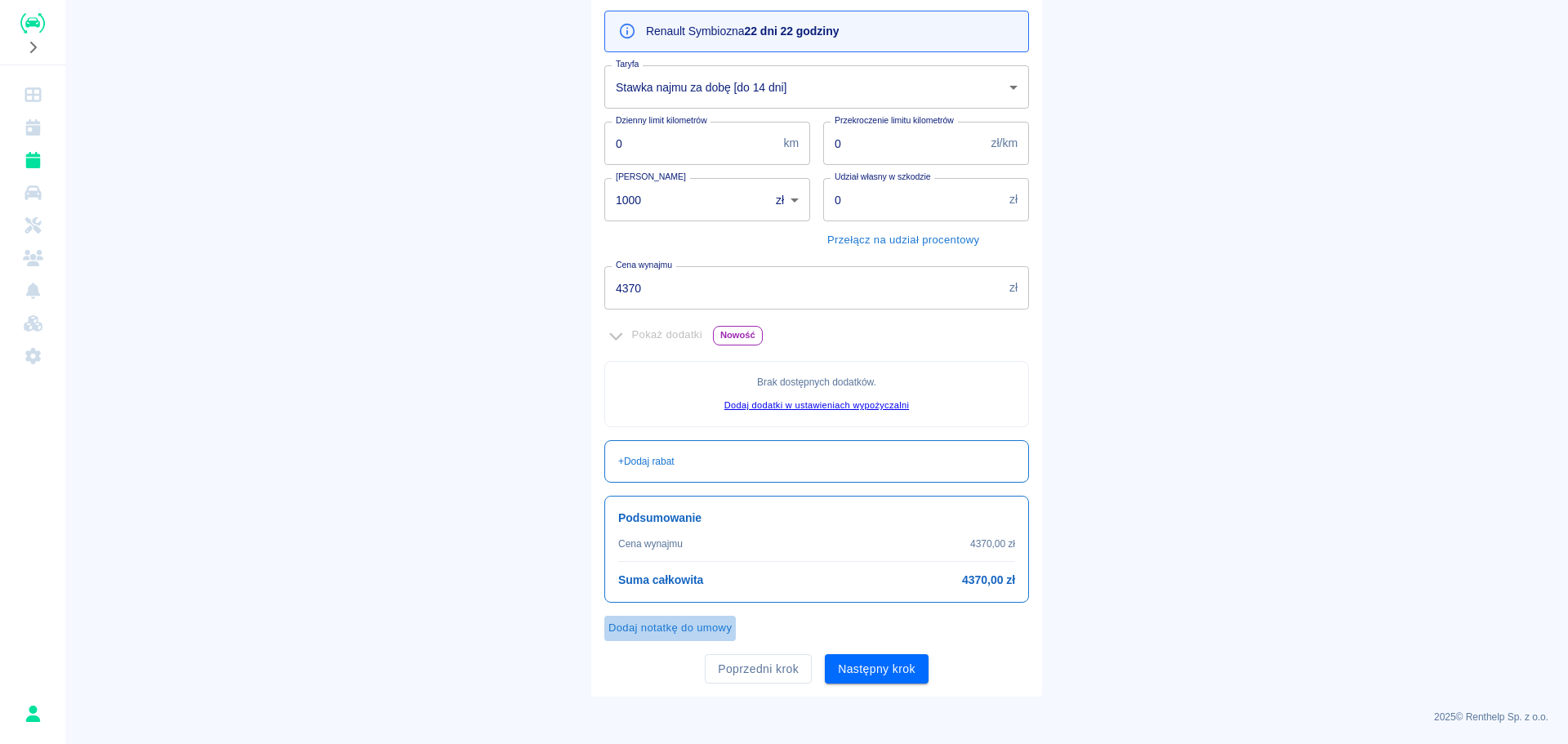
click at [690, 626] on button "Dodaj notatkę do umowy" at bounding box center [670, 627] width 131 height 25
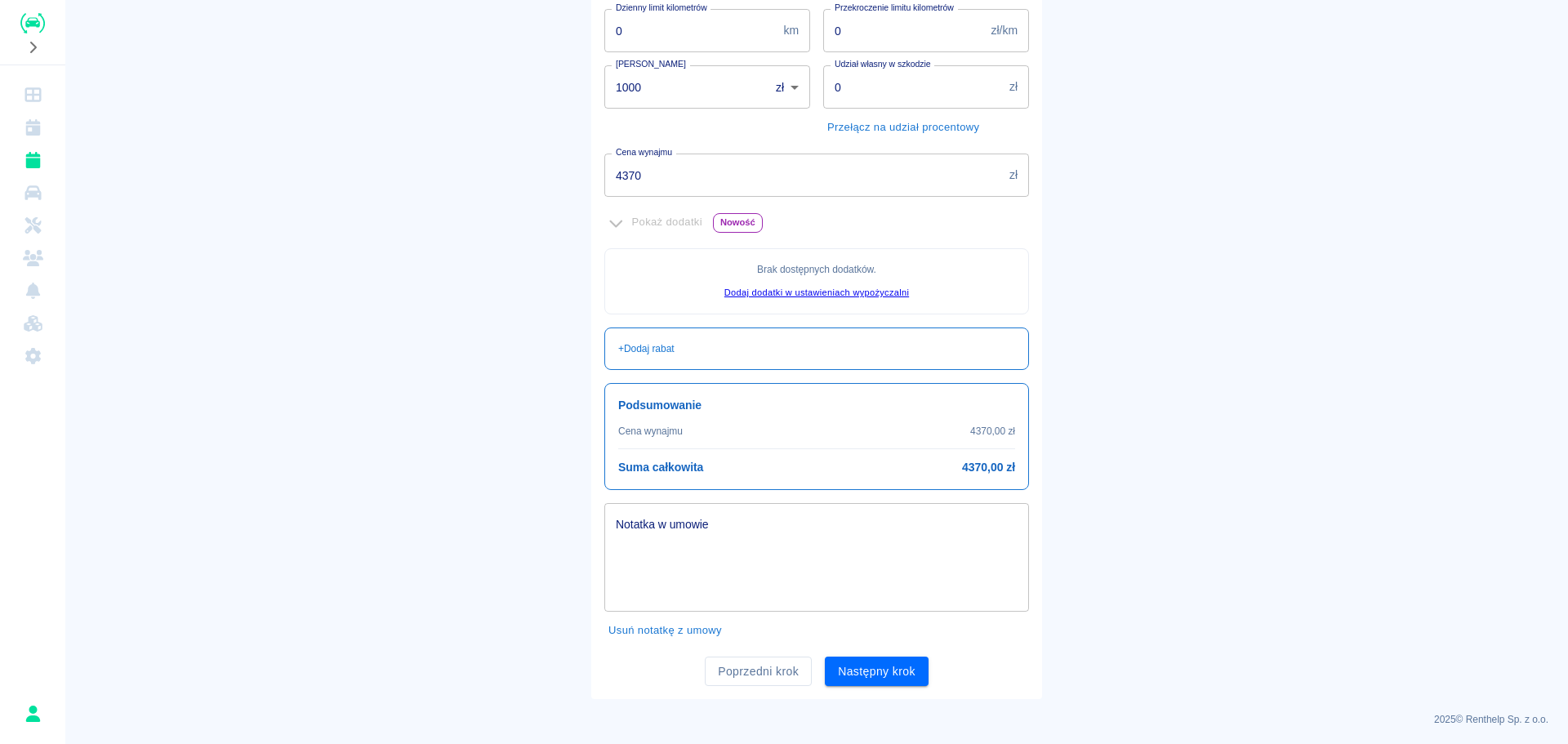
scroll to position [293, 0]
click at [736, 549] on textarea "Notatka w umowie" at bounding box center [816, 555] width 402 height 81
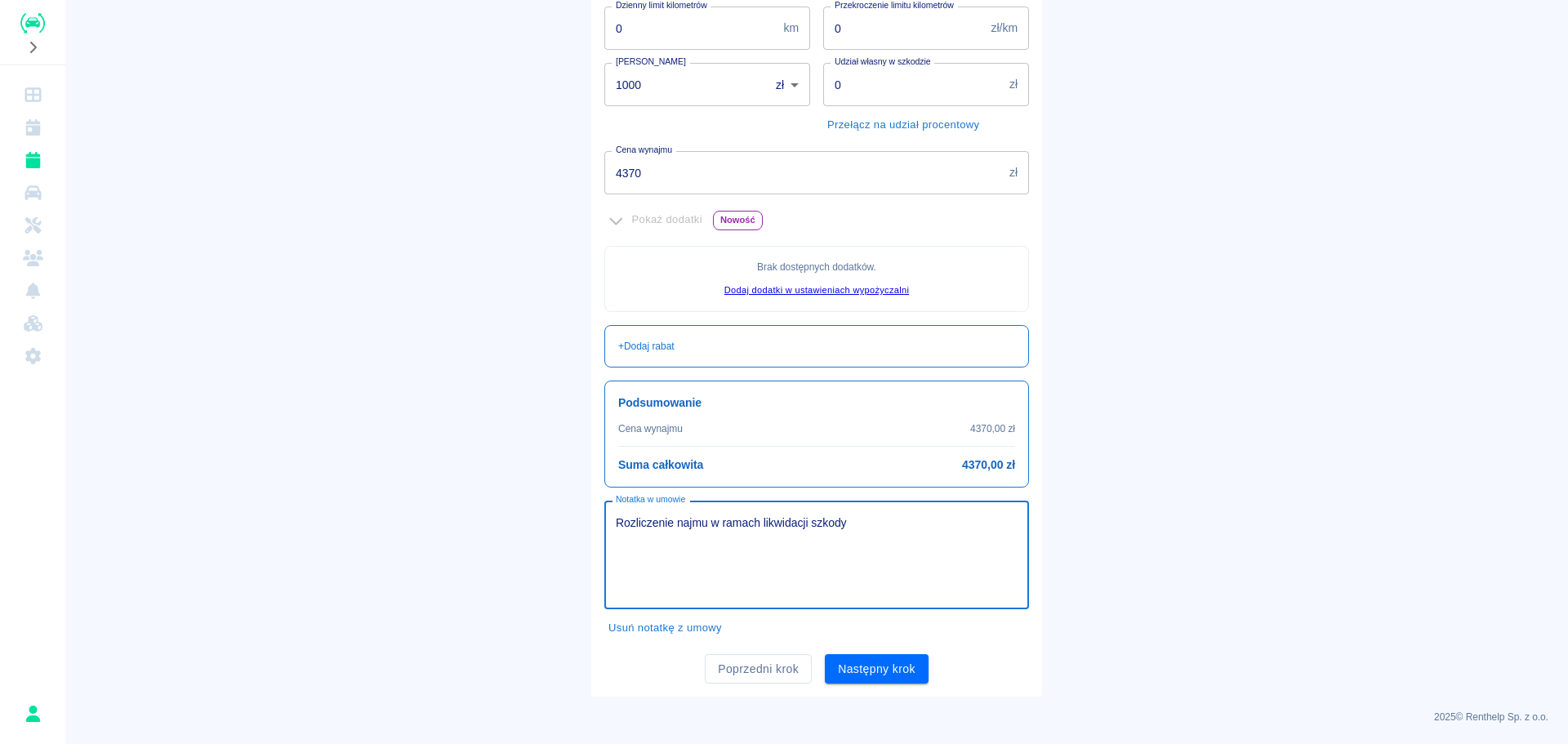
paste textarea "H202508280520-01"
paste textarea "ZL 366/2025"
type textarea "Rozliczenie najmu w ramach likwidacji szkody H202508280520-01. Bezpłatnie dla u…"
click at [885, 665] on button "Następny krok" at bounding box center [876, 669] width 104 height 30
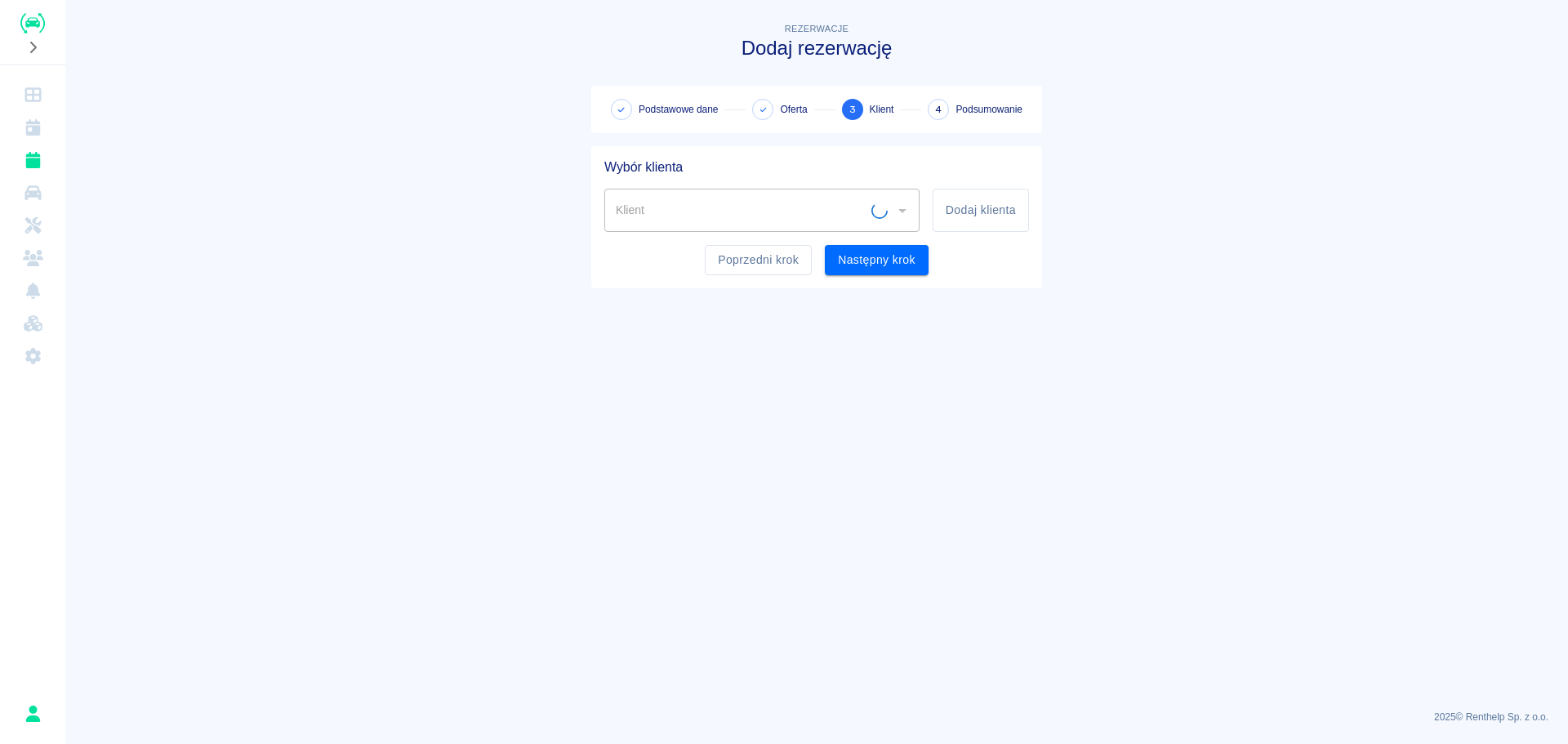
scroll to position [0, 0]
click at [867, 218] on input "Klient" at bounding box center [749, 210] width 276 height 29
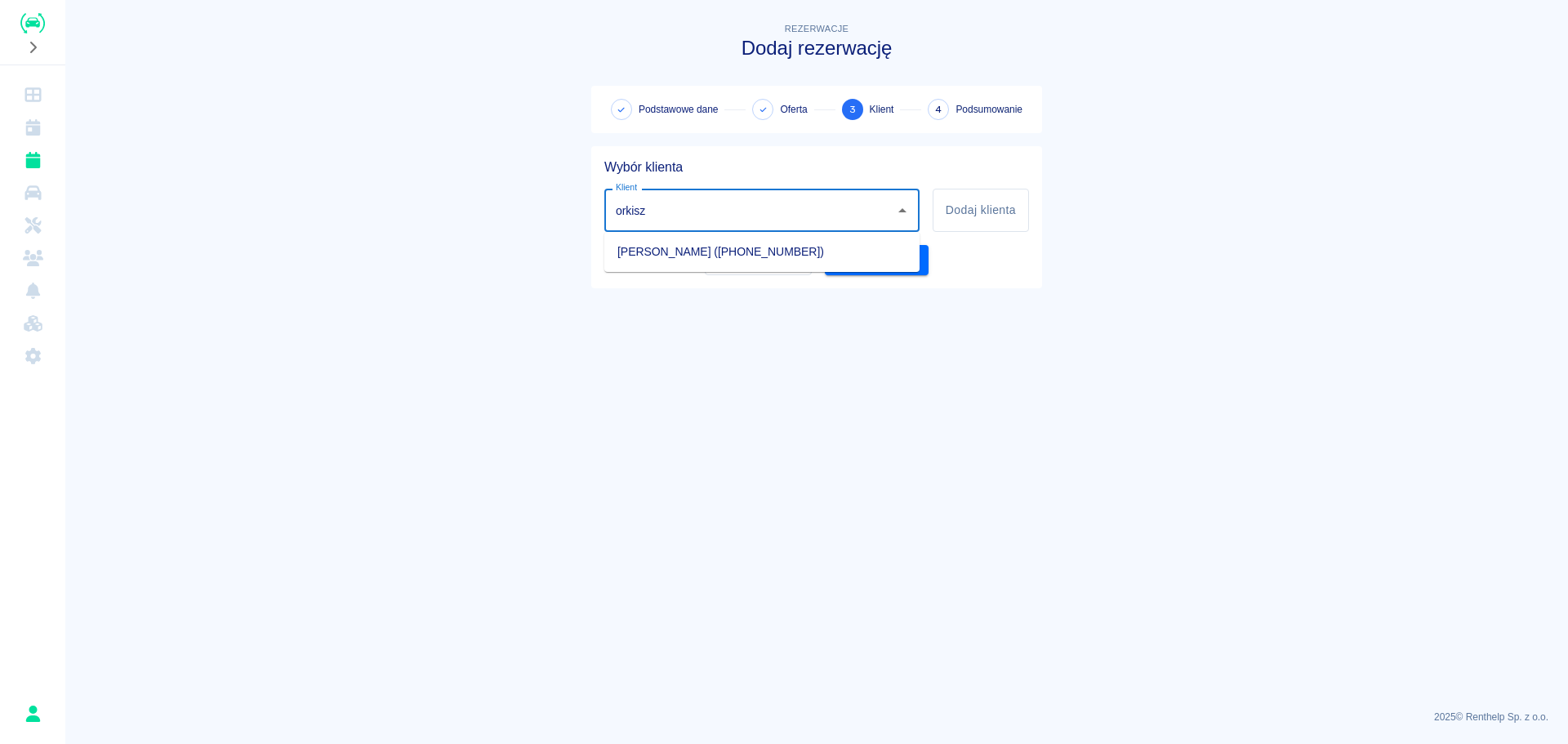
click at [817, 251] on li "[PERSON_NAME] ([PHONE_NUMBER])" at bounding box center [762, 251] width 316 height 27
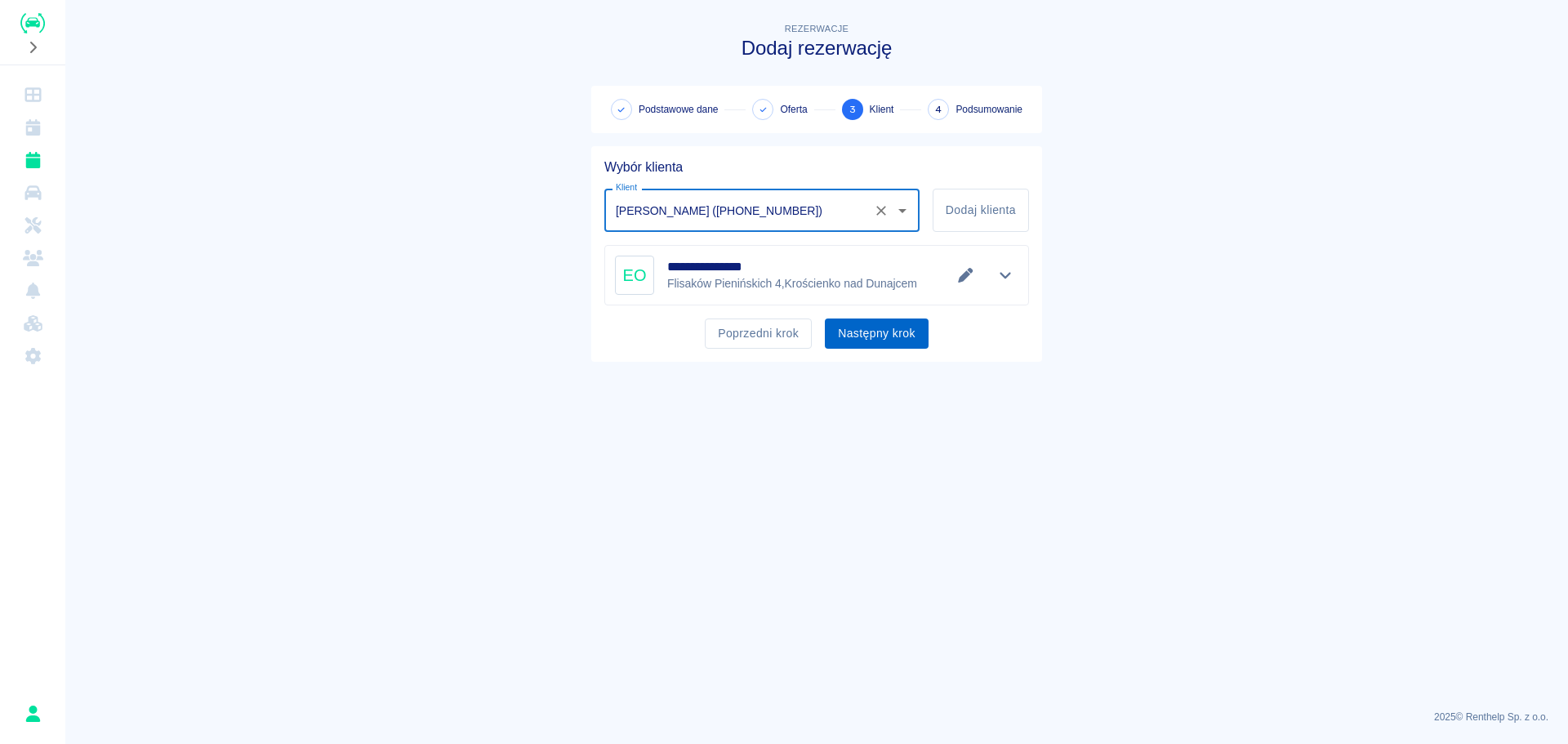
type input "[PERSON_NAME] ([PHONE_NUMBER])"
click at [896, 334] on button "Następny krok" at bounding box center [876, 333] width 104 height 30
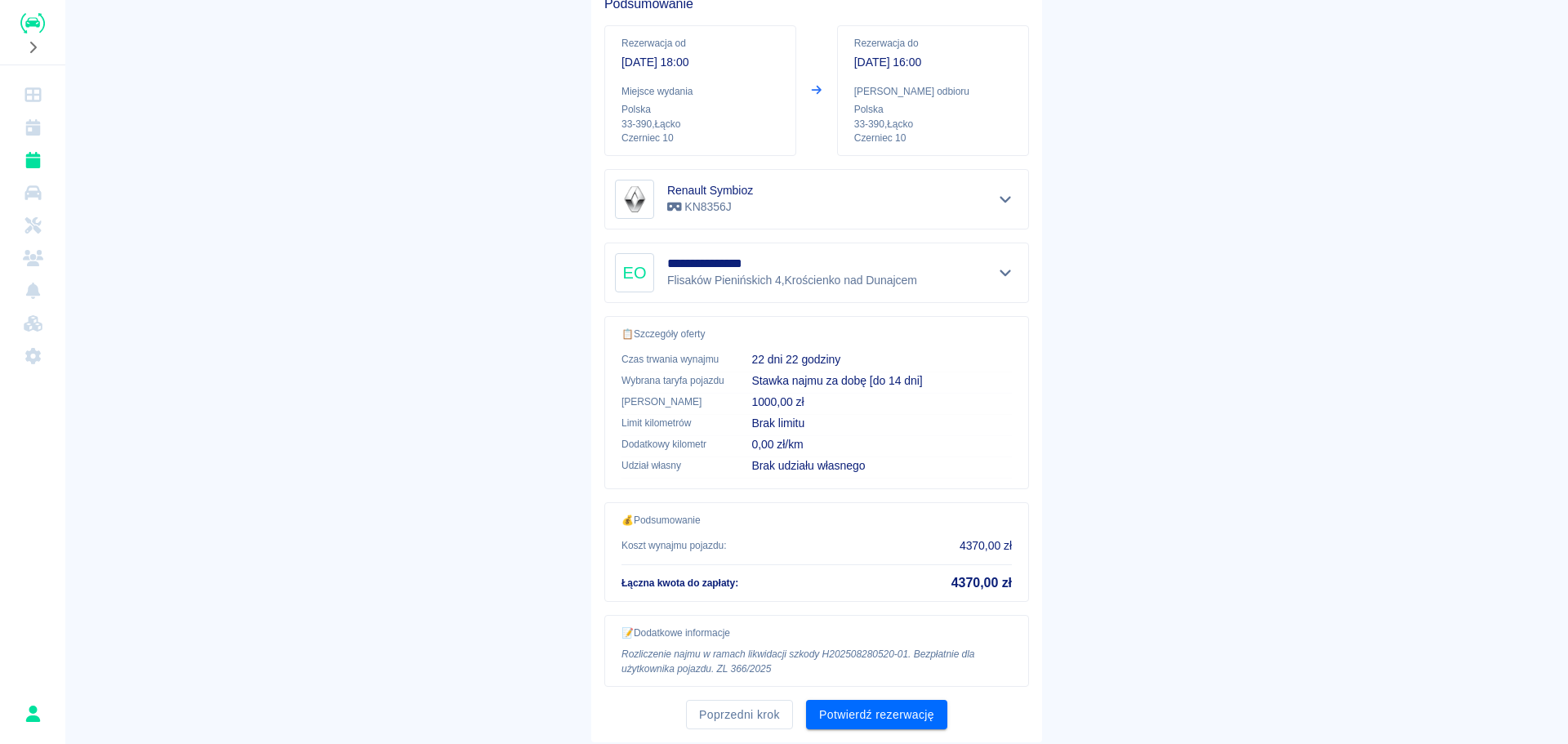
scroll to position [209, 0]
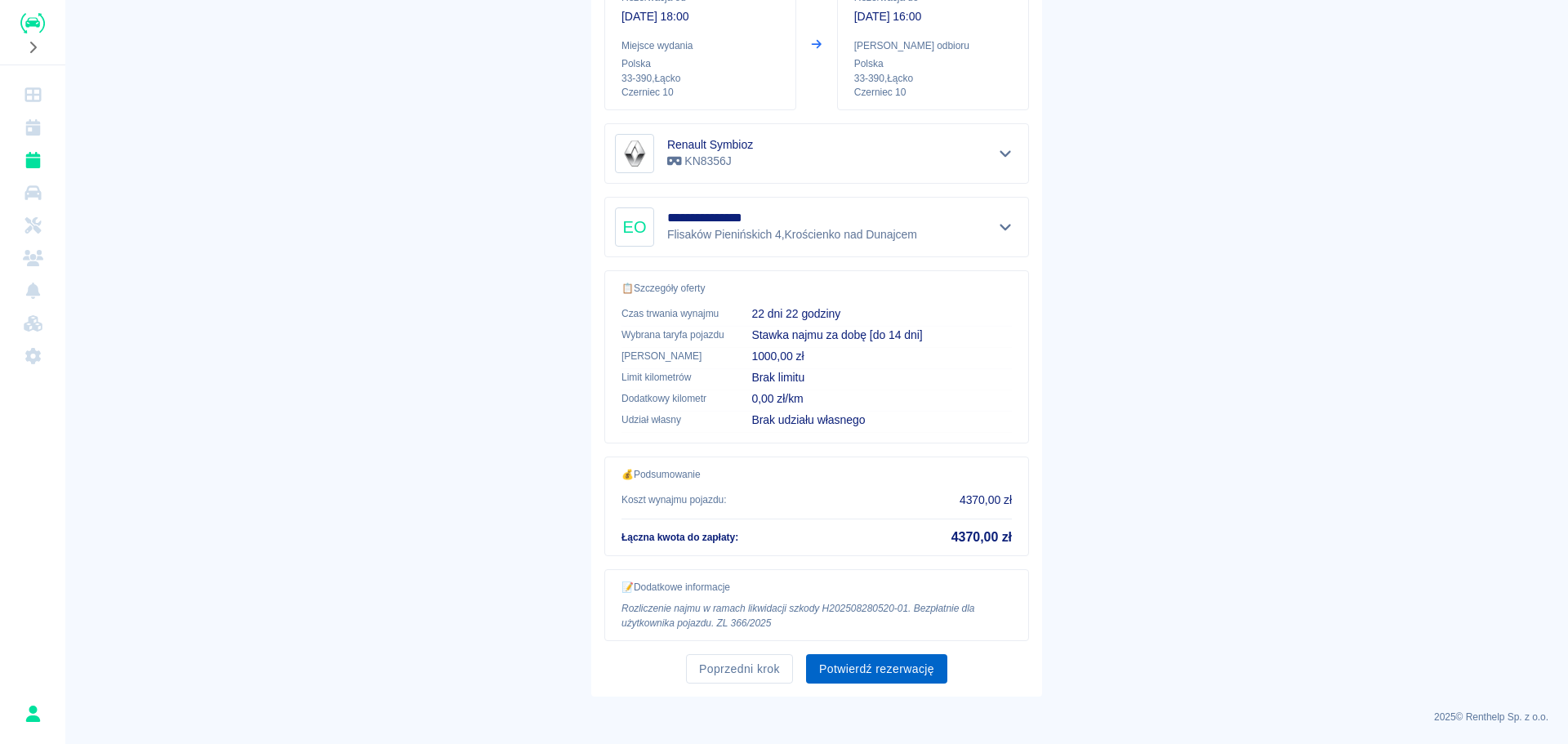
click at [896, 669] on button "Potwierdź rezerwację" at bounding box center [876, 669] width 141 height 30
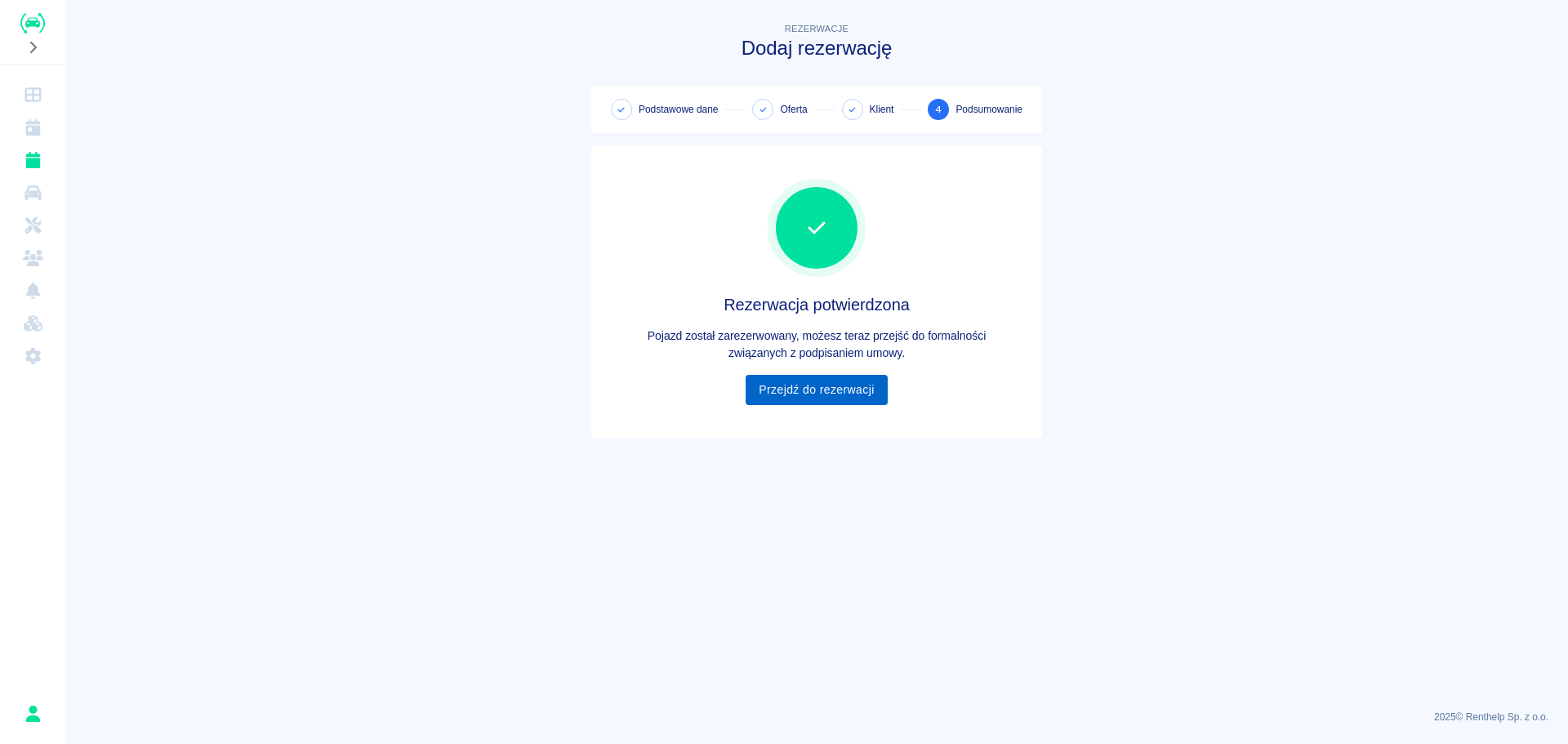
click at [825, 388] on link "Przejdź do rezerwacji" at bounding box center [816, 390] width 141 height 30
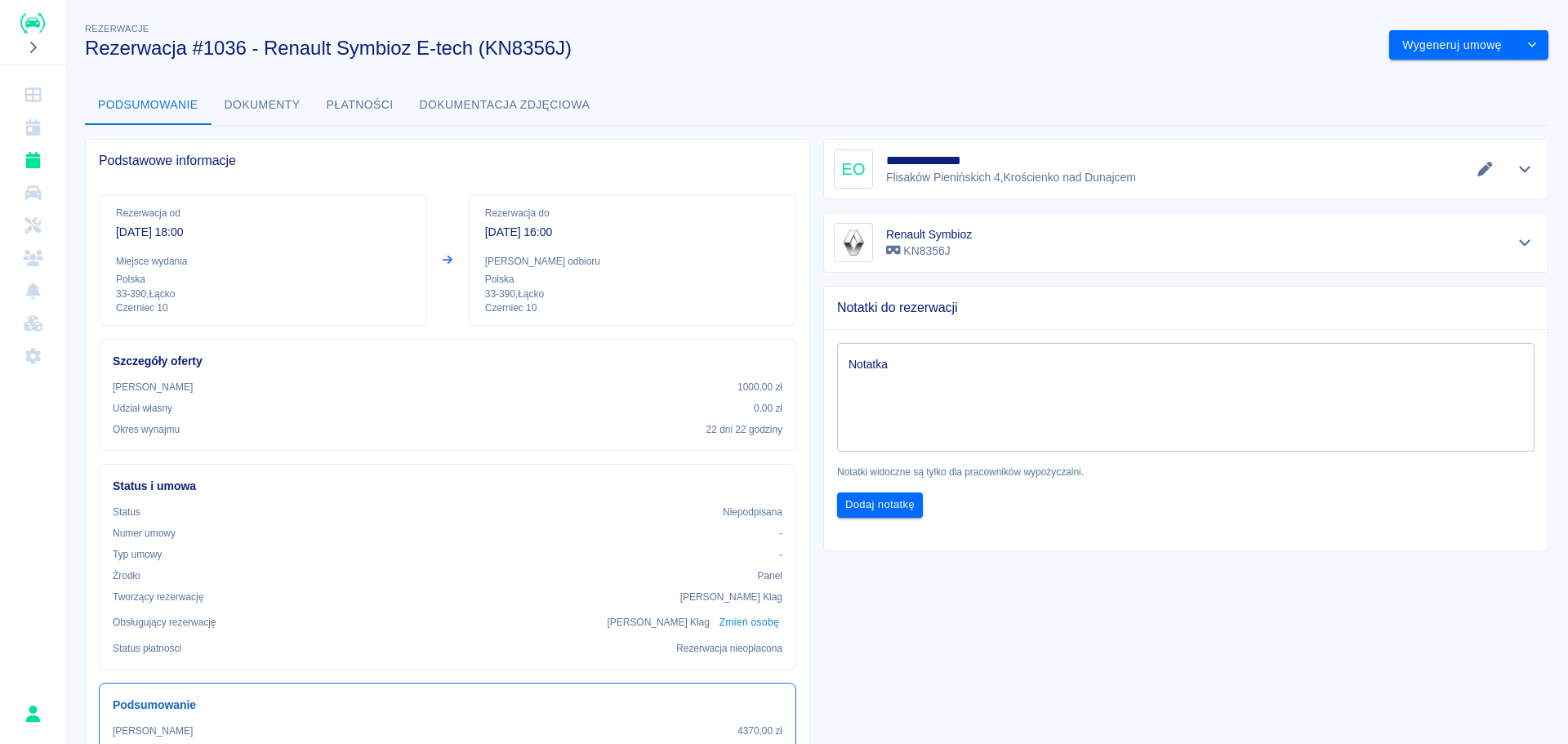
click at [240, 89] on button "Dokumenty" at bounding box center [263, 105] width 102 height 39
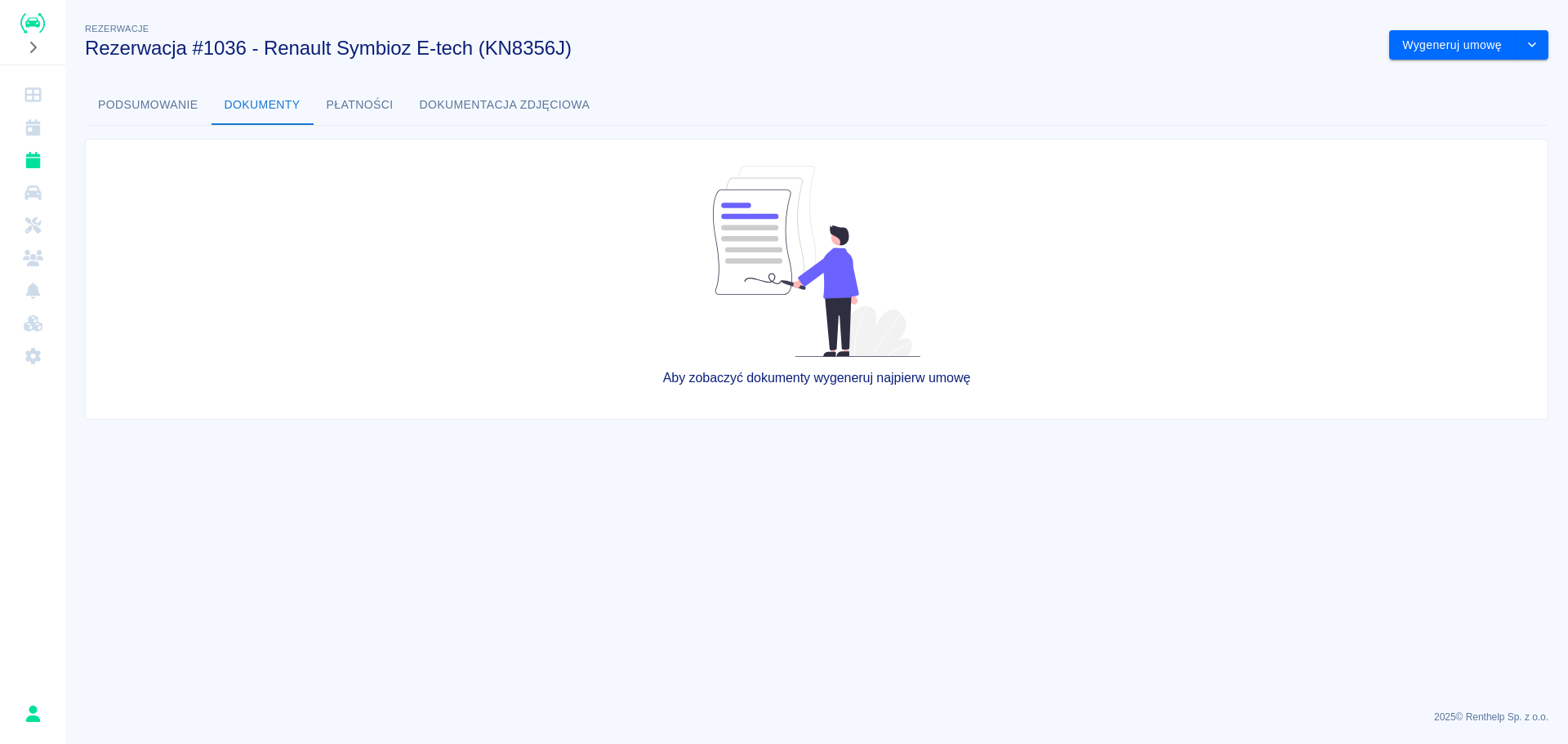
click at [368, 111] on button "Płatności" at bounding box center [360, 105] width 93 height 39
click at [504, 111] on button "Dokumentacja zdjęciowa" at bounding box center [506, 105] width 197 height 39
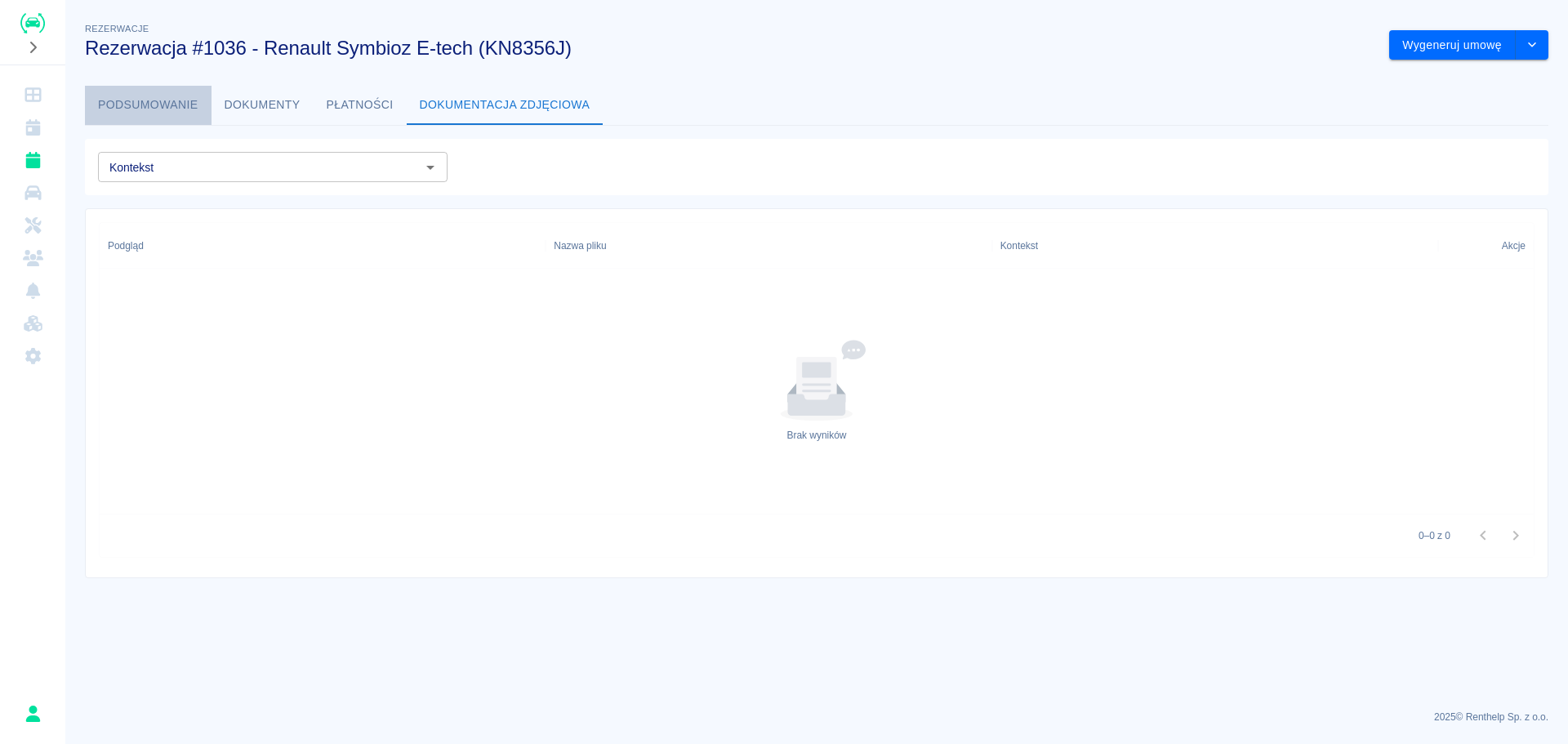
click at [142, 110] on button "Podsumowanie" at bounding box center [148, 105] width 126 height 39
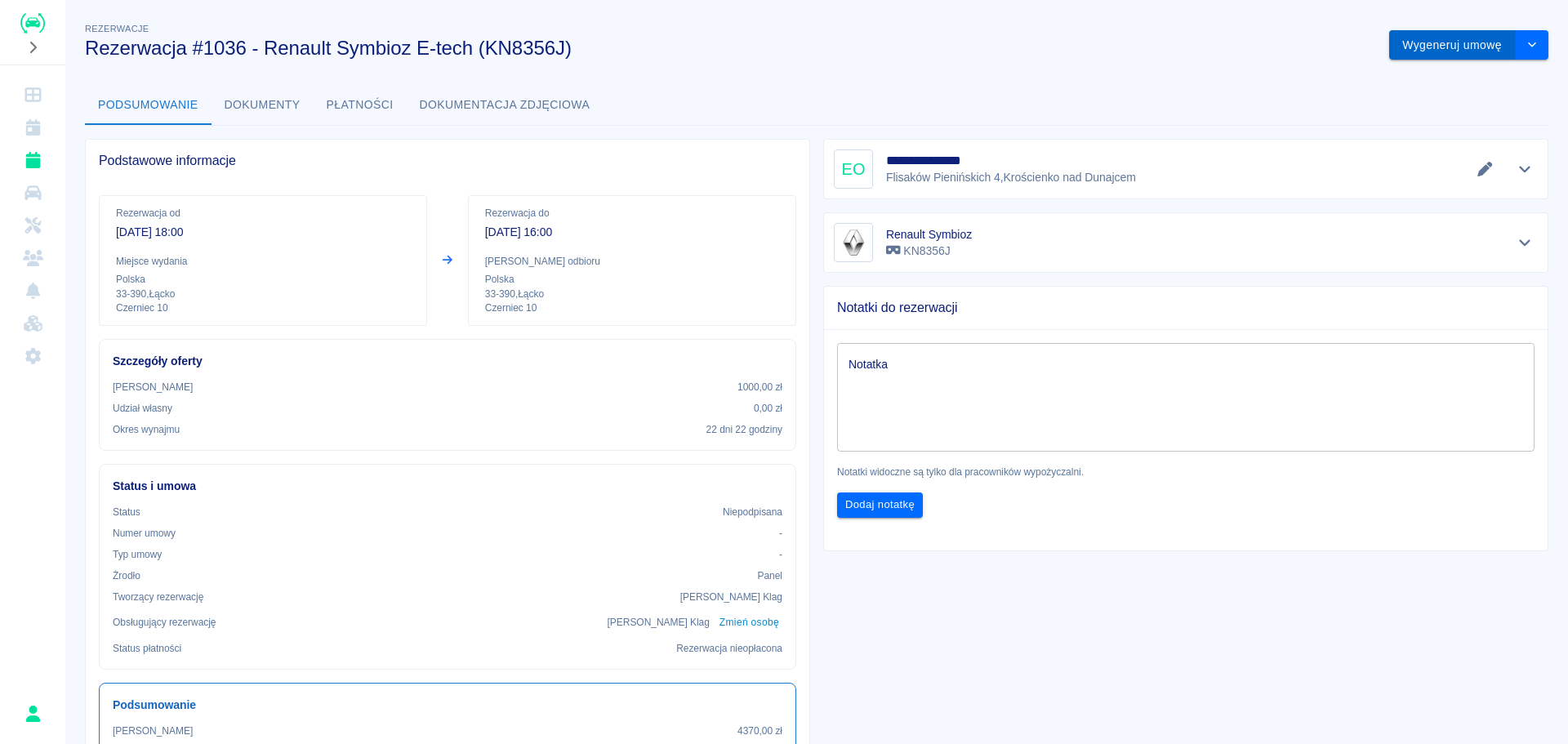
click at [1423, 48] on button "Wygeneruj umowę" at bounding box center [1452, 45] width 126 height 30
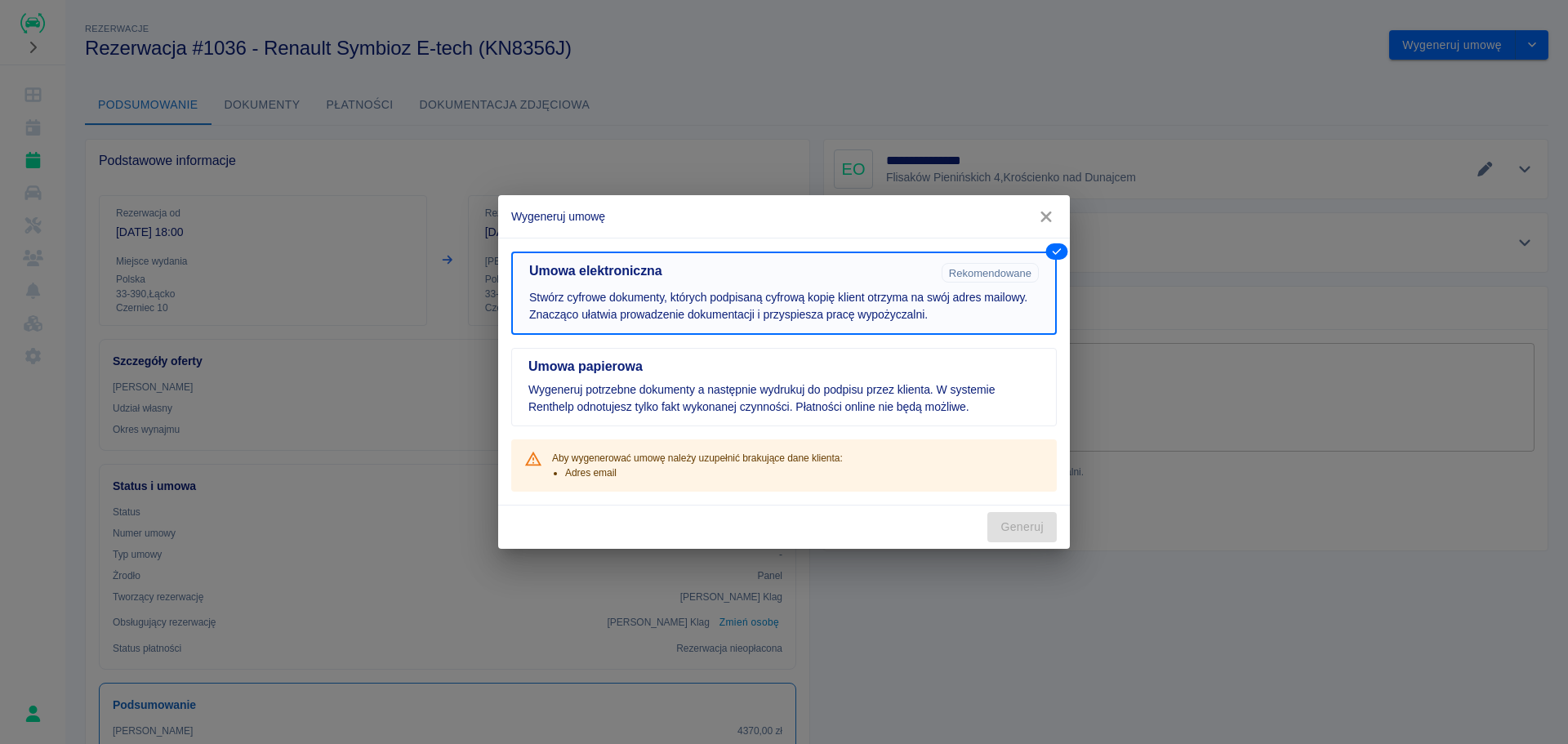
click at [943, 297] on p "Stwórz cyfrowe dokumenty, których podpisaną cyfrową kopię klient otrzyma na swó…" at bounding box center [784, 306] width 510 height 35
click at [1046, 219] on icon "button" at bounding box center [1046, 217] width 22 height 17
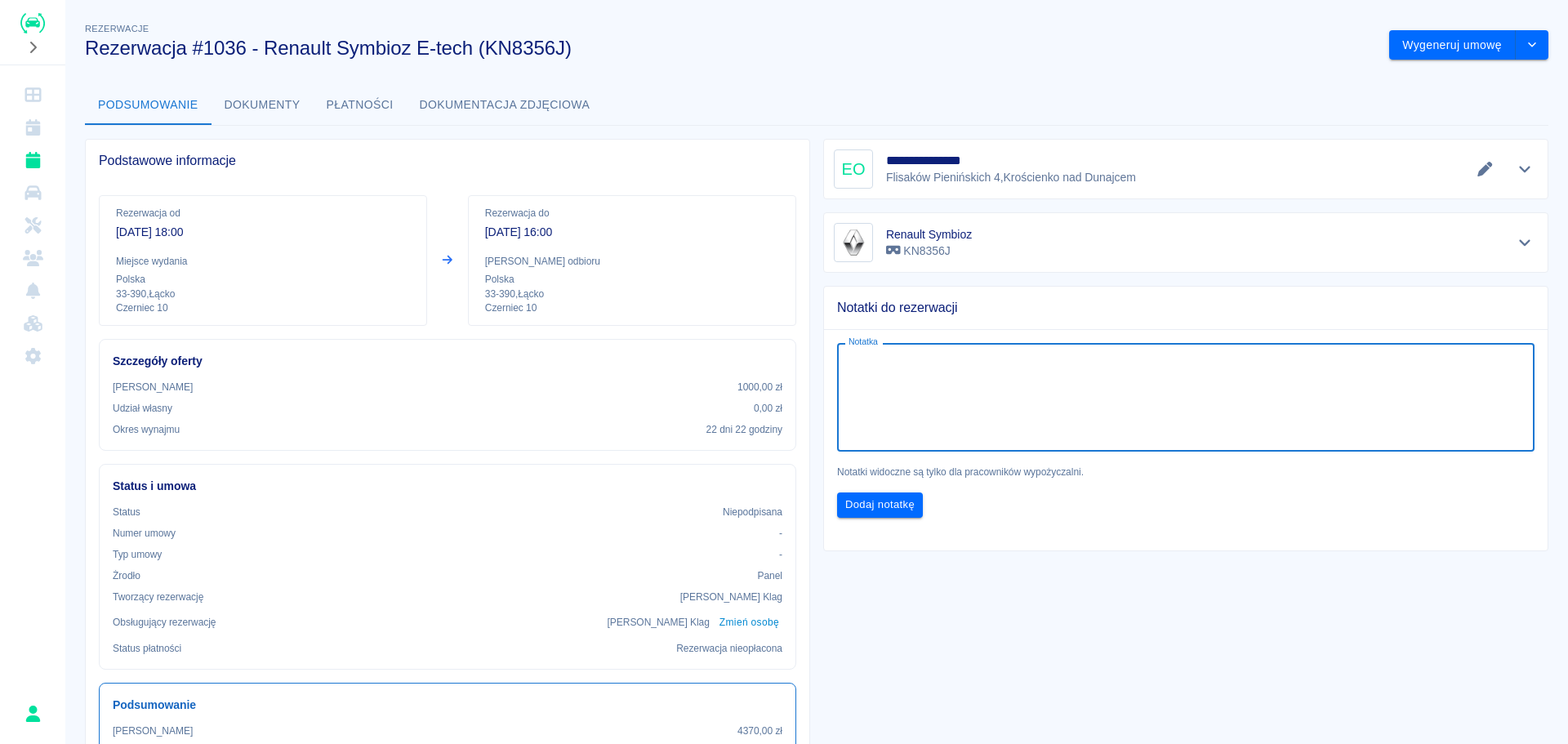
click at [1029, 366] on textarea "Notatka" at bounding box center [1186, 397] width 674 height 81
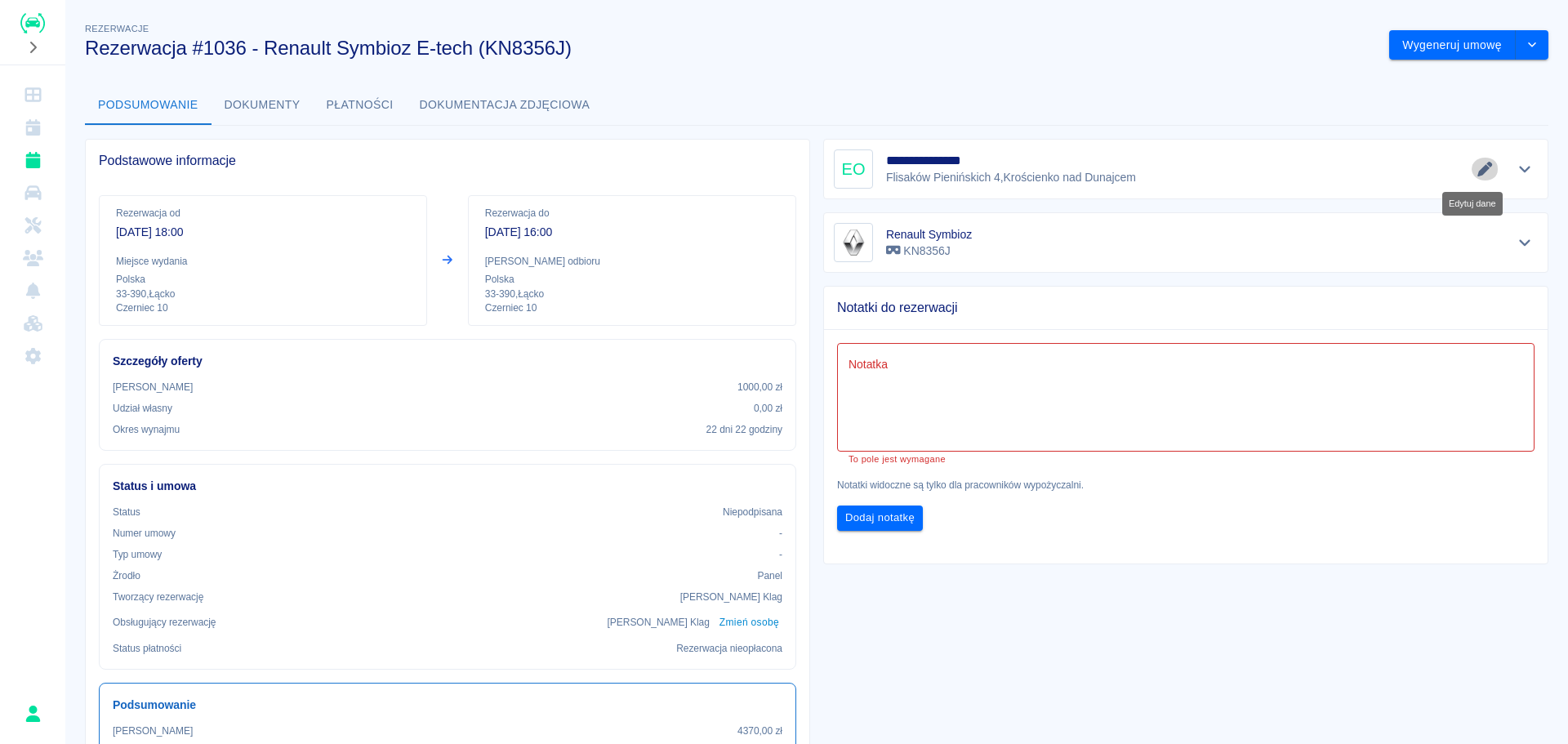
click at [1476, 170] on icon "Edytuj dane" at bounding box center [1485, 169] width 19 height 15
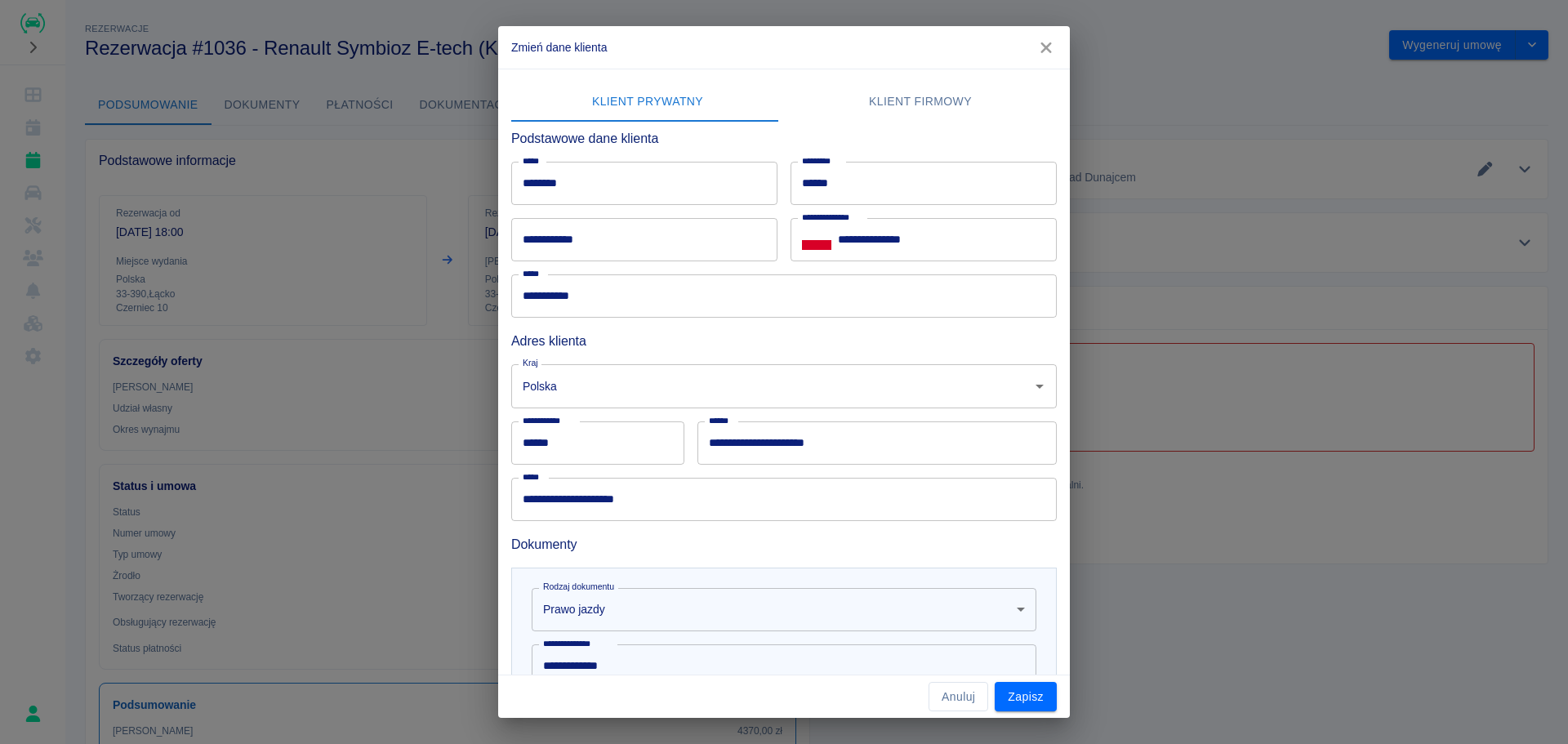
click at [644, 259] on input "**********" at bounding box center [644, 239] width 266 height 43
type input "**********"
click at [1013, 692] on button "Zapisz" at bounding box center [1026, 696] width 62 height 30
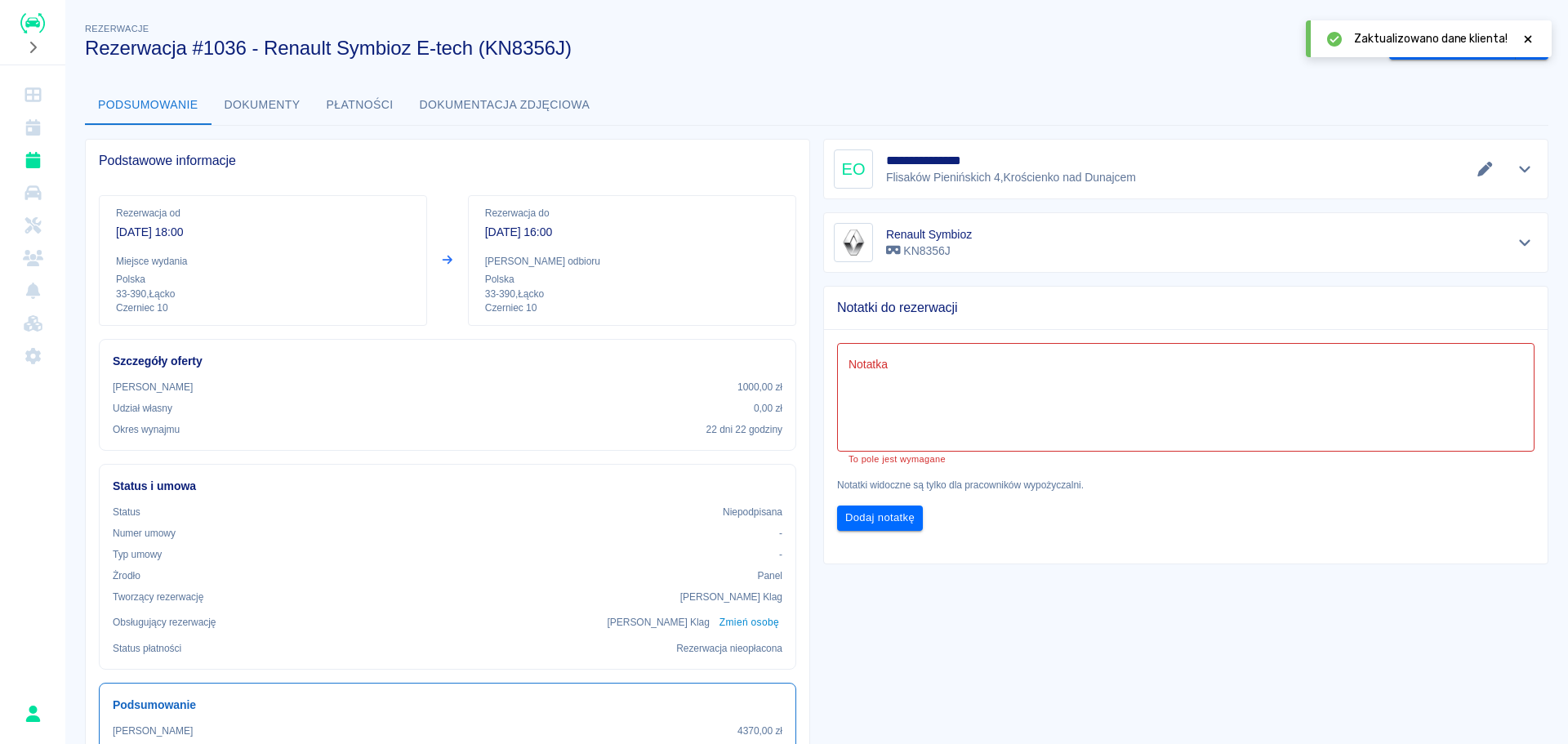
click at [1530, 37] on icon at bounding box center [1528, 39] width 8 height 8
click at [489, 233] on p "[DATE] 16:00" at bounding box center [632, 232] width 294 height 17
click at [1448, 37] on button "Wygeneruj umowę" at bounding box center [1452, 45] width 126 height 30
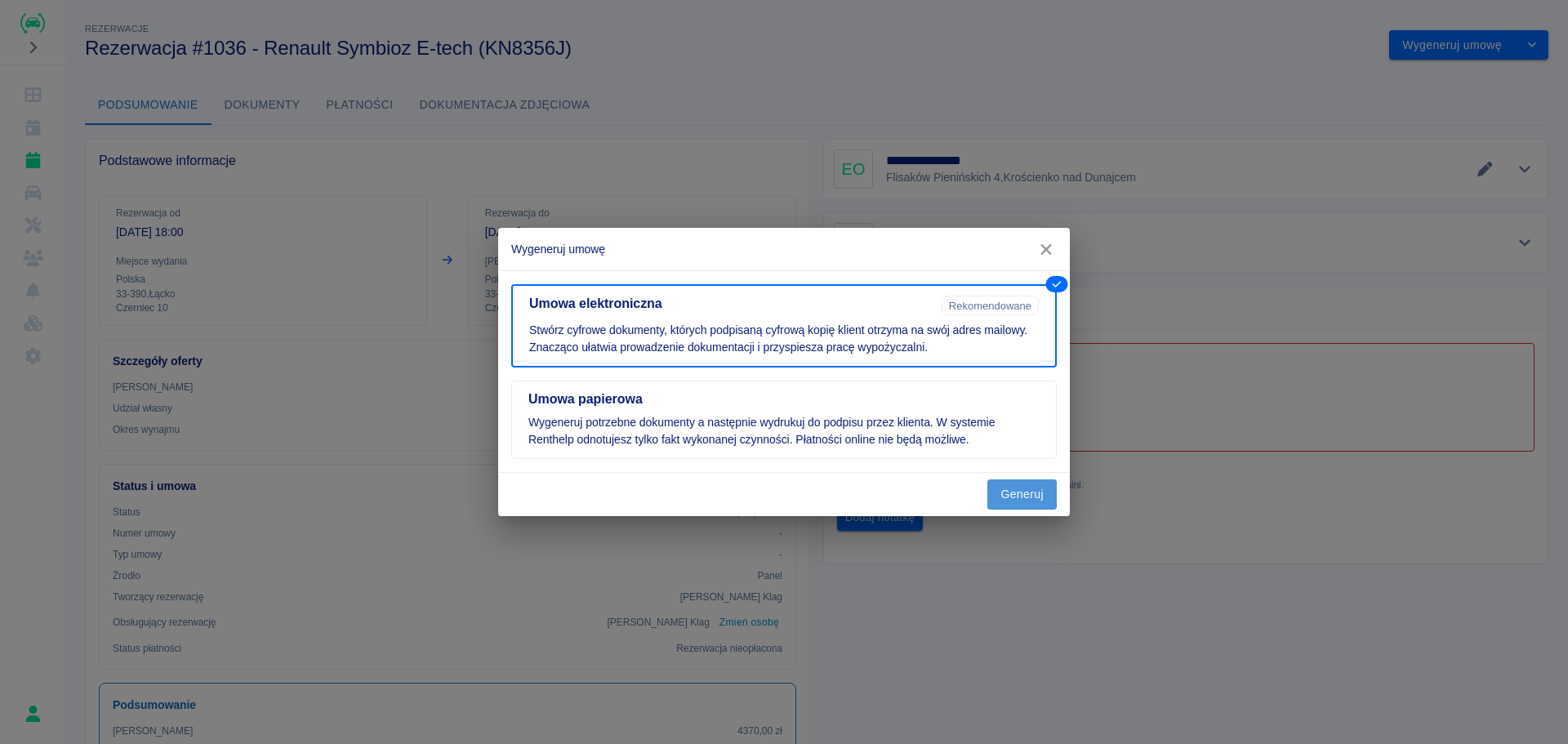
click at [1012, 486] on button "Generuj" at bounding box center [1022, 494] width 69 height 30
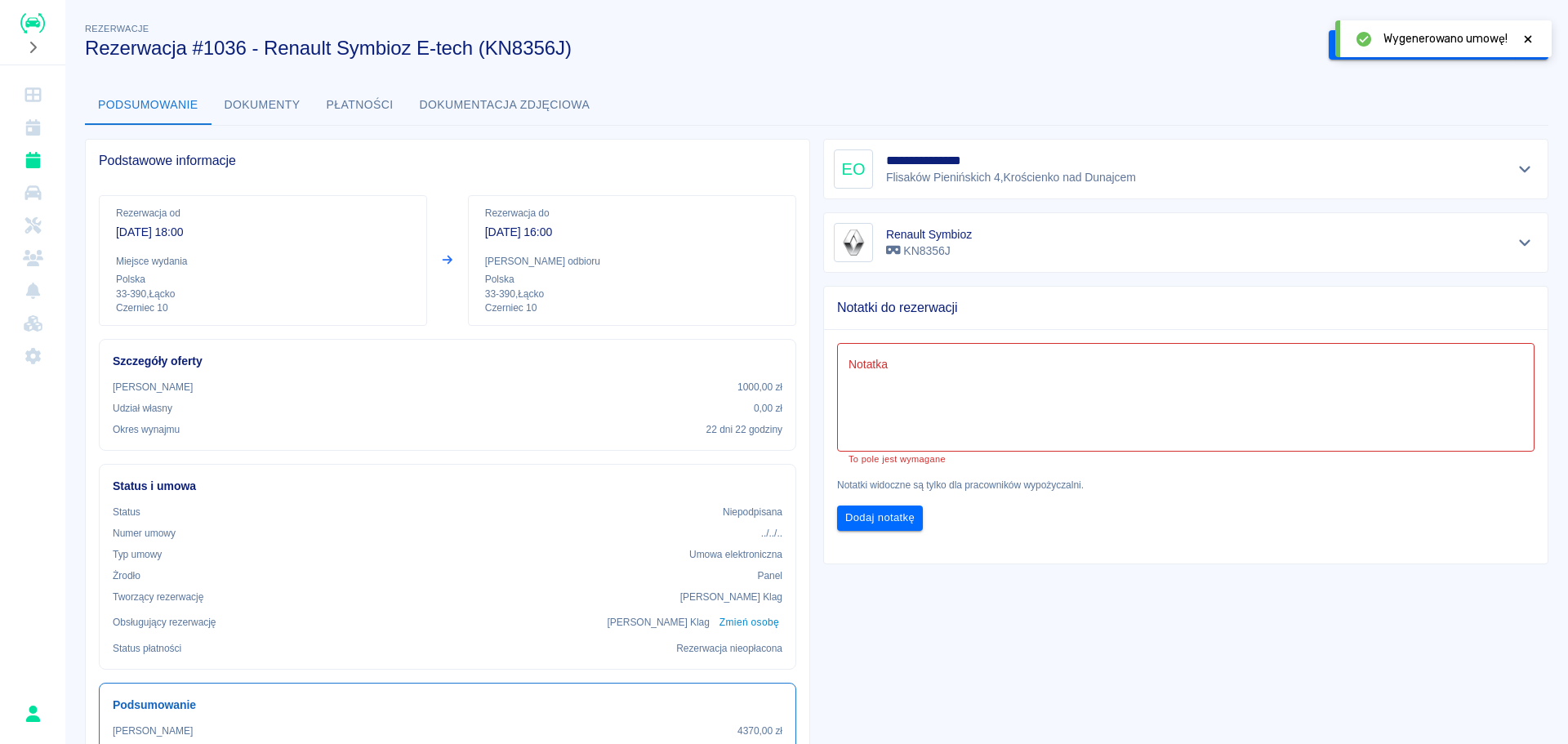
click at [1546, 102] on div "**********" at bounding box center [817, 544] width 1503 height 1076
click at [1532, 41] on icon at bounding box center [1527, 39] width 15 height 11
